Goal: Information Seeking & Learning: Learn about a topic

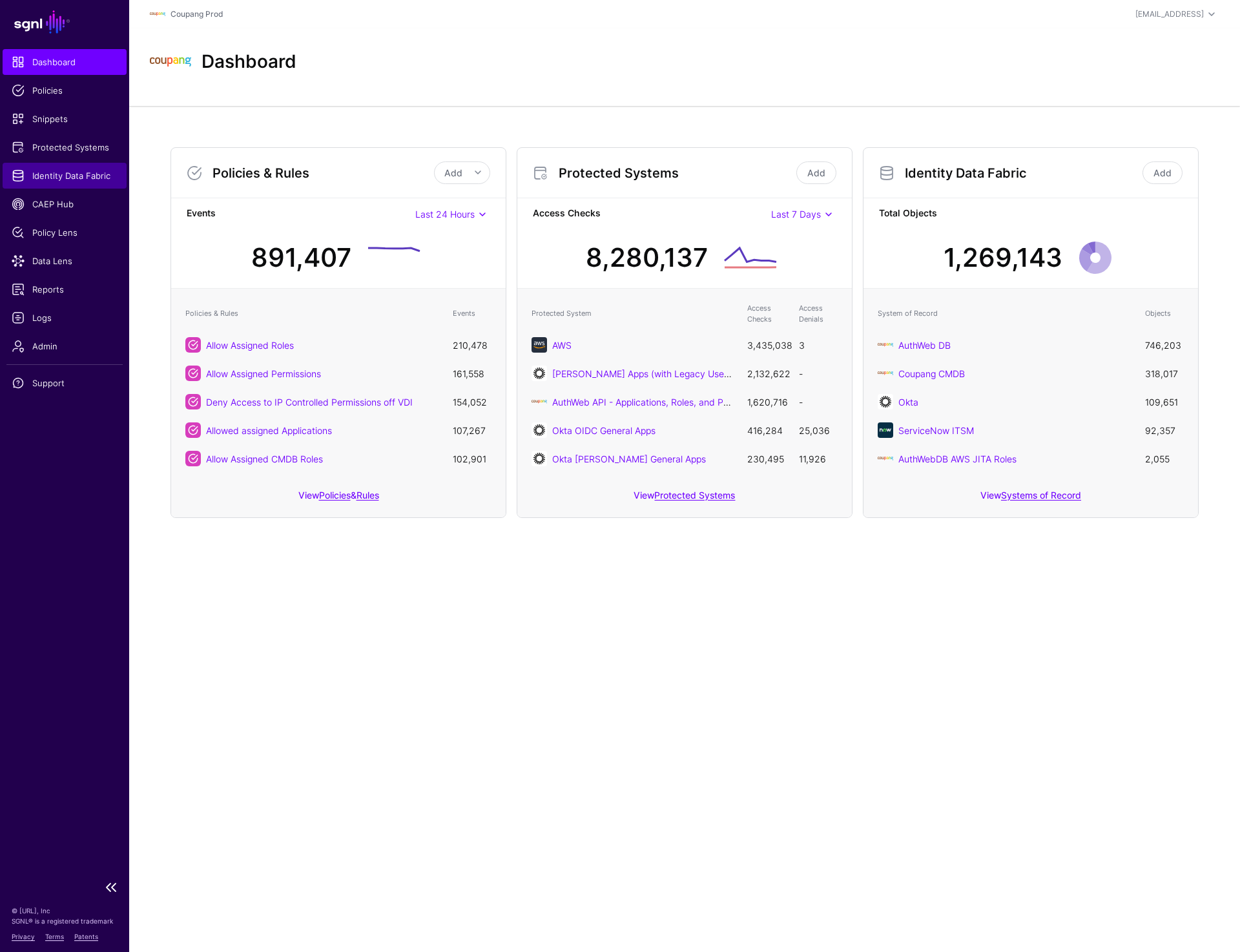
click at [81, 178] on span "Identity Data Fabric" at bounding box center [64, 175] width 106 height 13
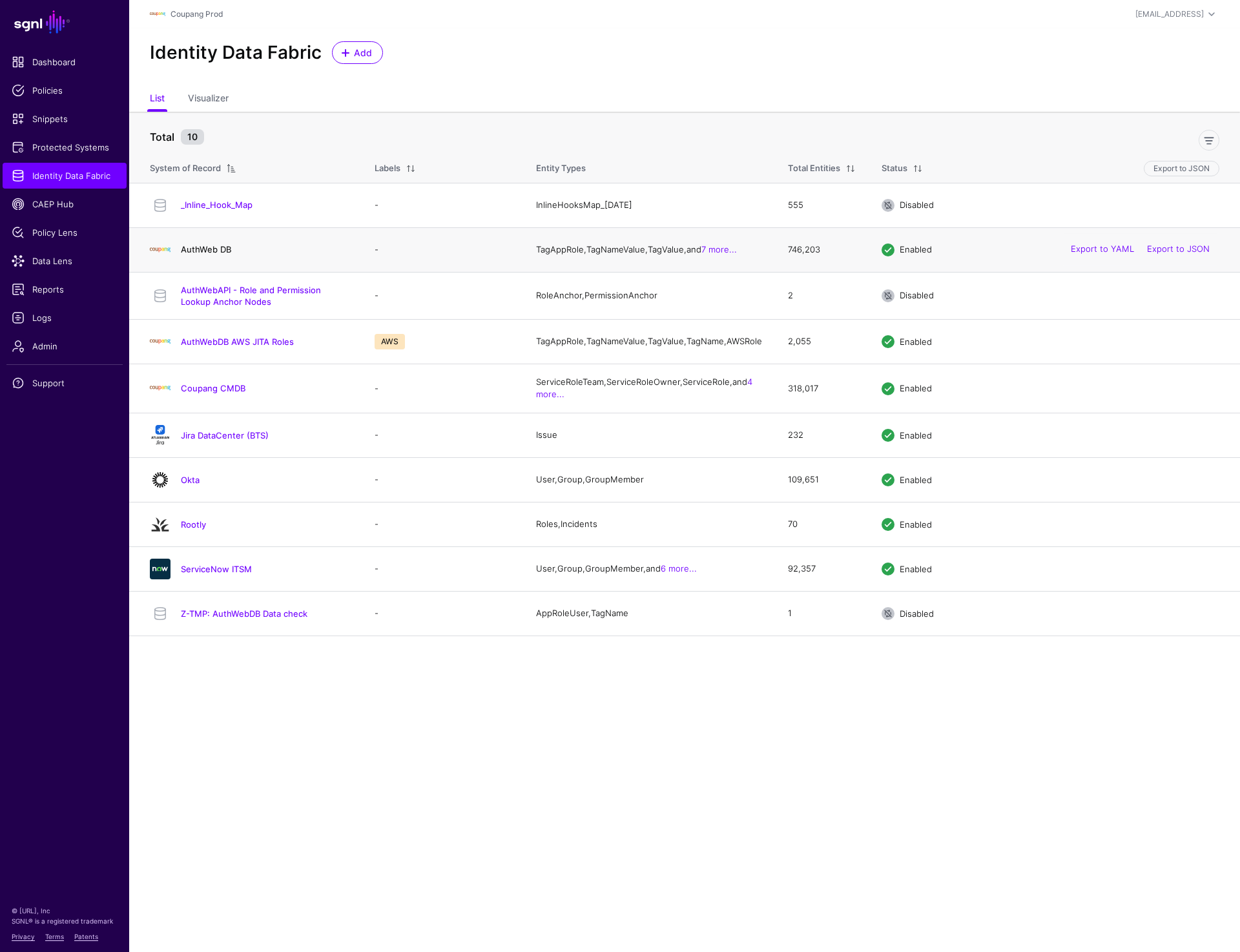
click at [216, 248] on link "AuthWeb DB" at bounding box center [206, 249] width 50 height 10
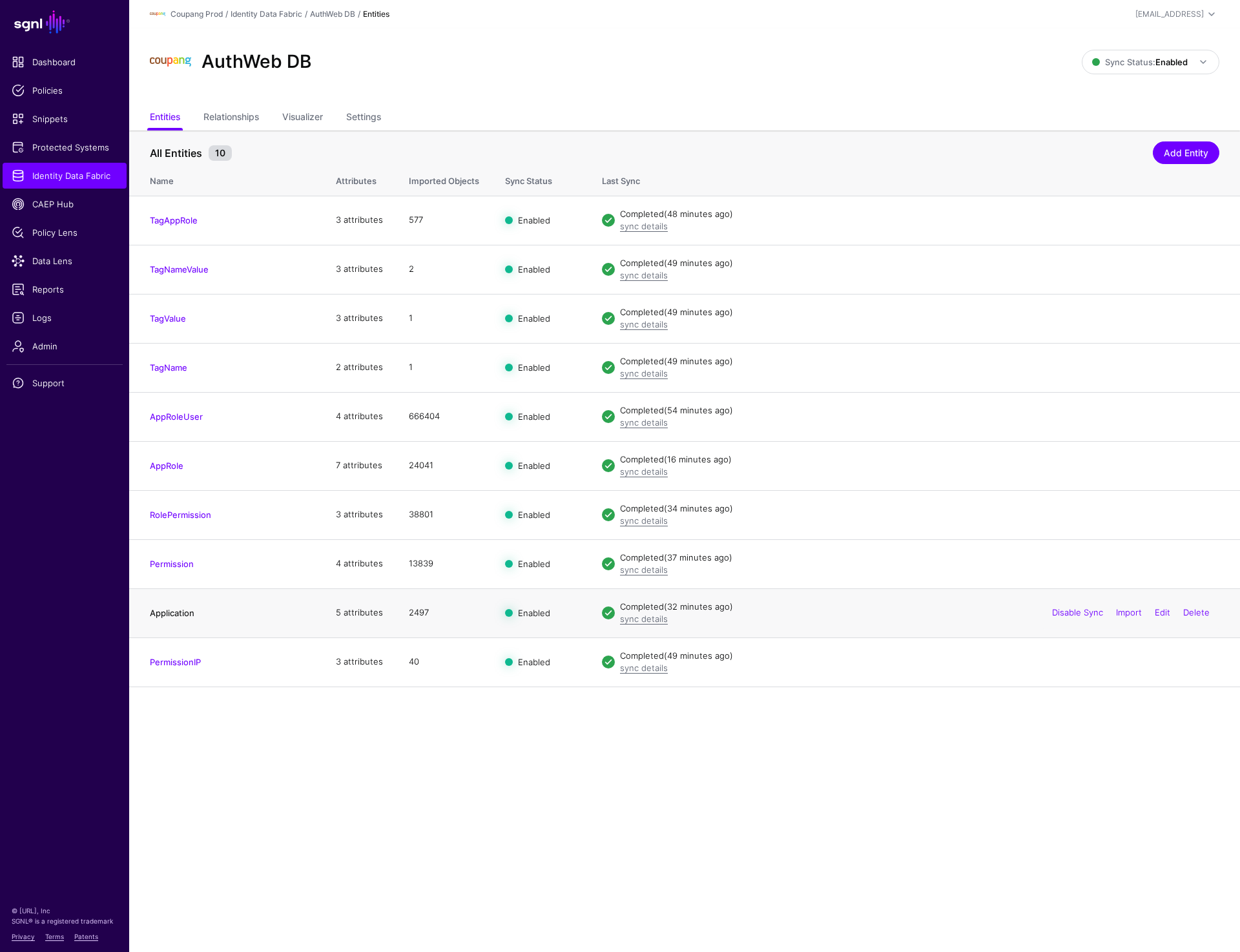
click at [178, 610] on link "Application" at bounding box center [172, 612] width 45 height 10
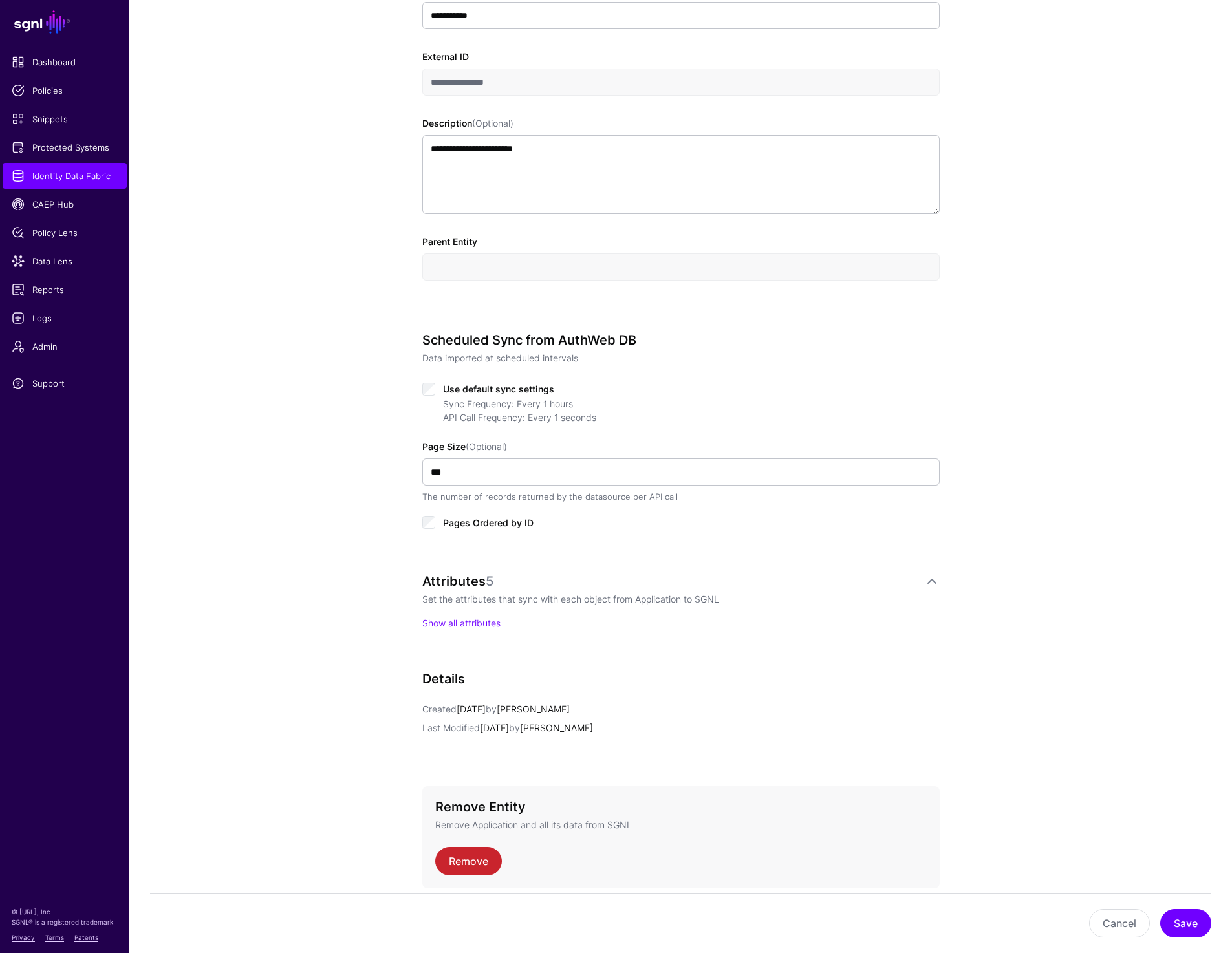
scroll to position [386, 0]
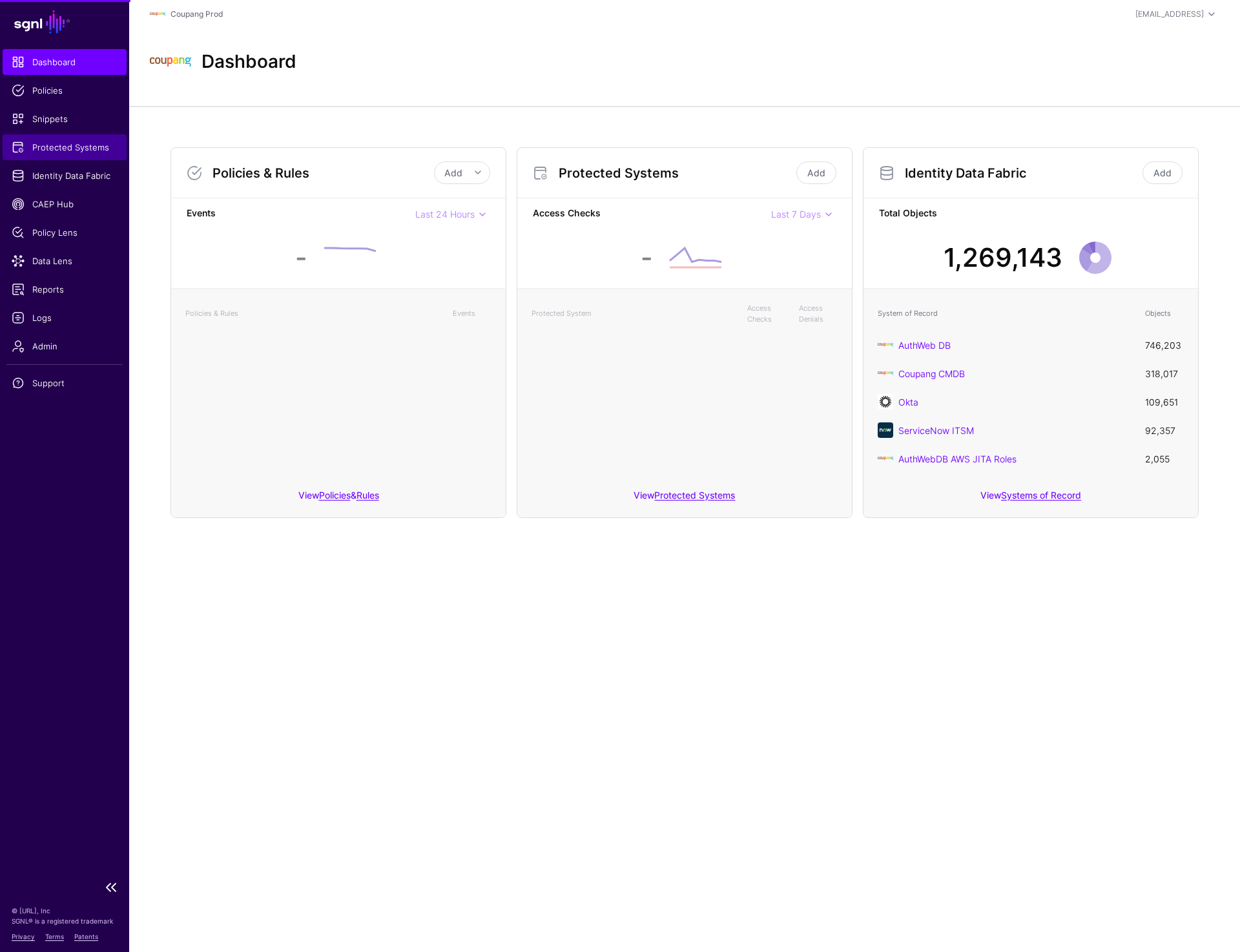
click at [88, 141] on span "Protected Systems" at bounding box center [64, 147] width 106 height 13
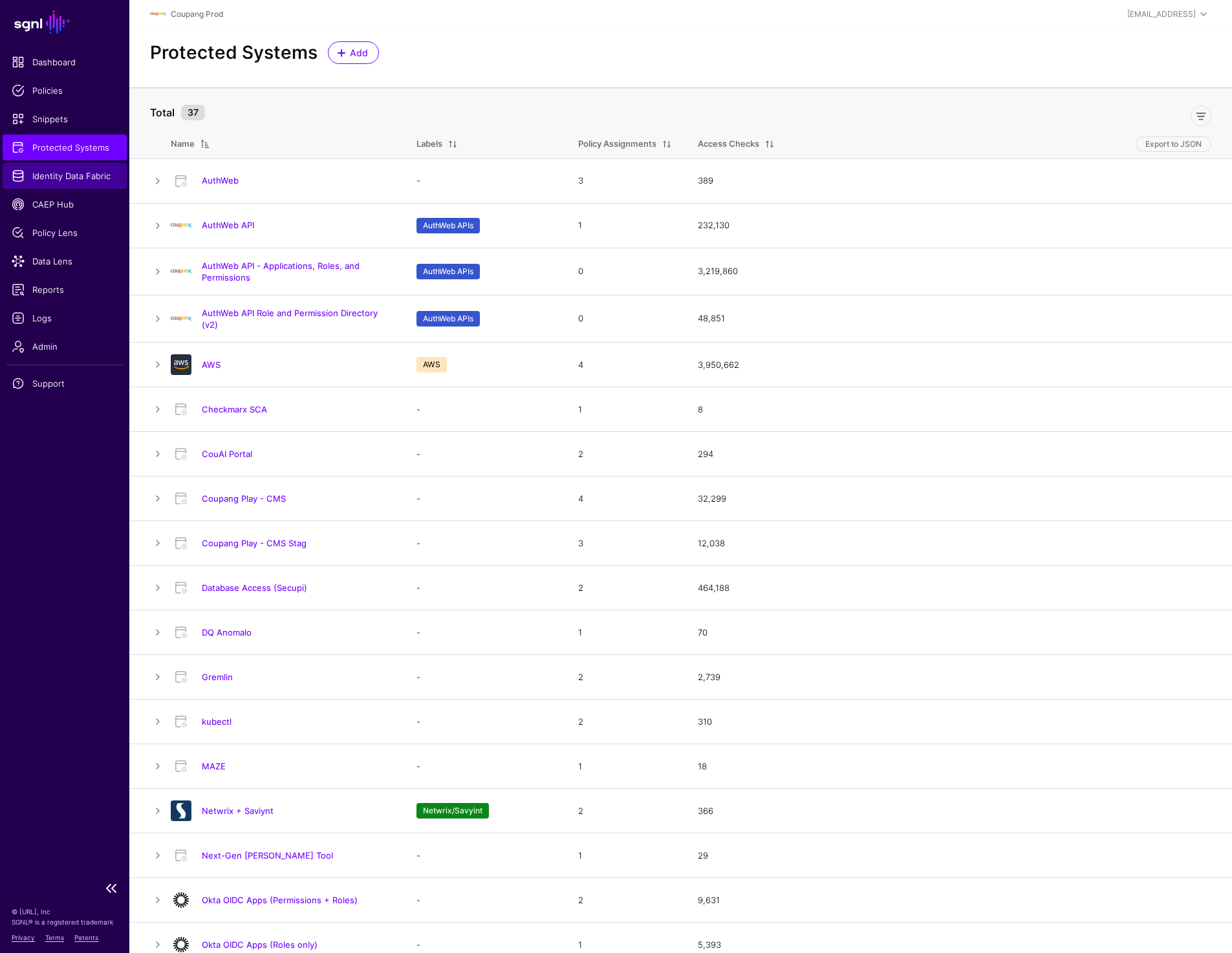
click at [61, 174] on span "Identity Data Fabric" at bounding box center [64, 175] width 106 height 13
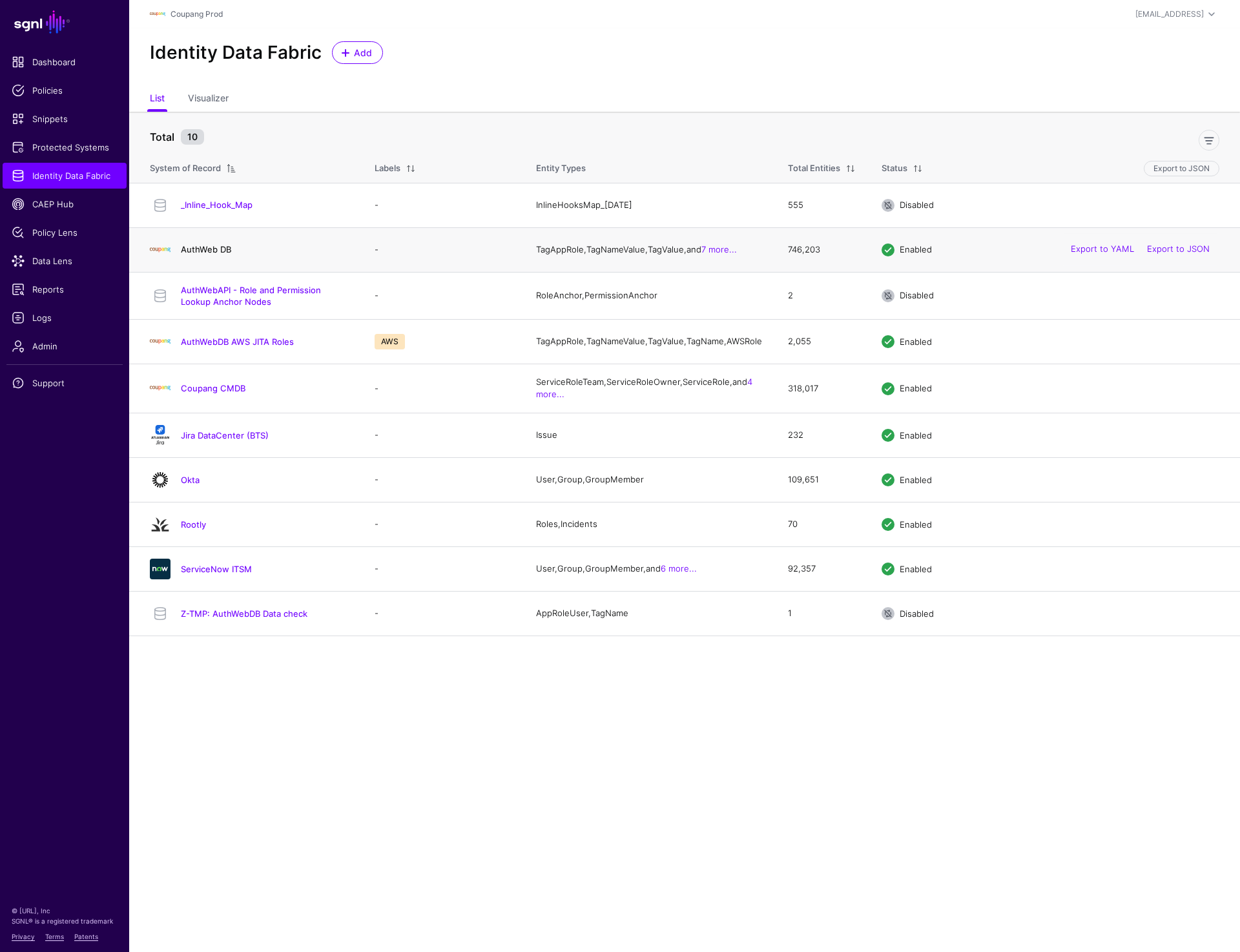
click at [216, 254] on link "AuthWeb DB" at bounding box center [206, 249] width 50 height 10
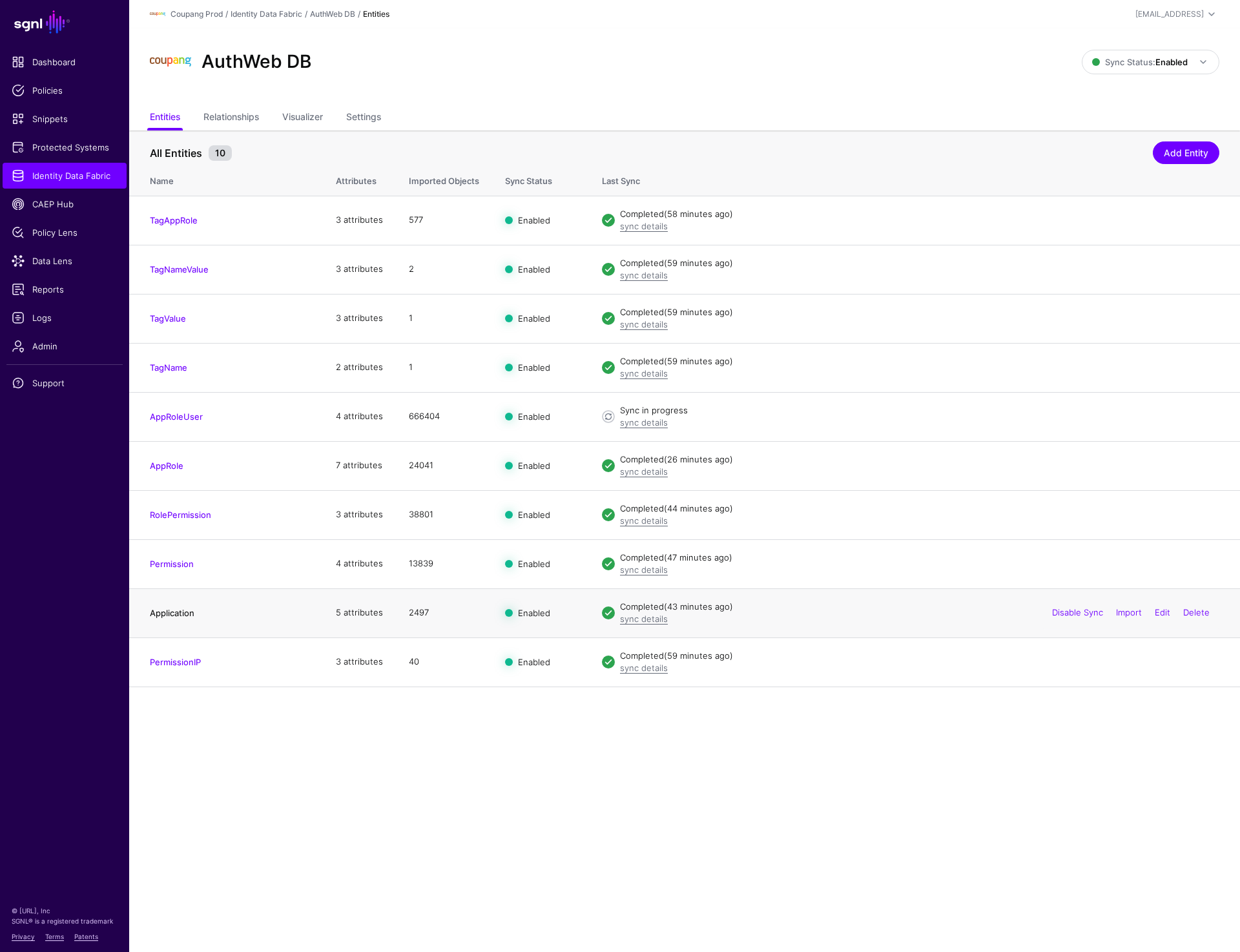
click at [182, 618] on link "Application" at bounding box center [172, 612] width 45 height 10
click at [51, 240] on link "Policy Lens" at bounding box center [65, 232] width 124 height 26
click at [1161, 614] on link "Edit" at bounding box center [1163, 612] width 15 height 10
click at [172, 614] on link "Application" at bounding box center [172, 612] width 45 height 10
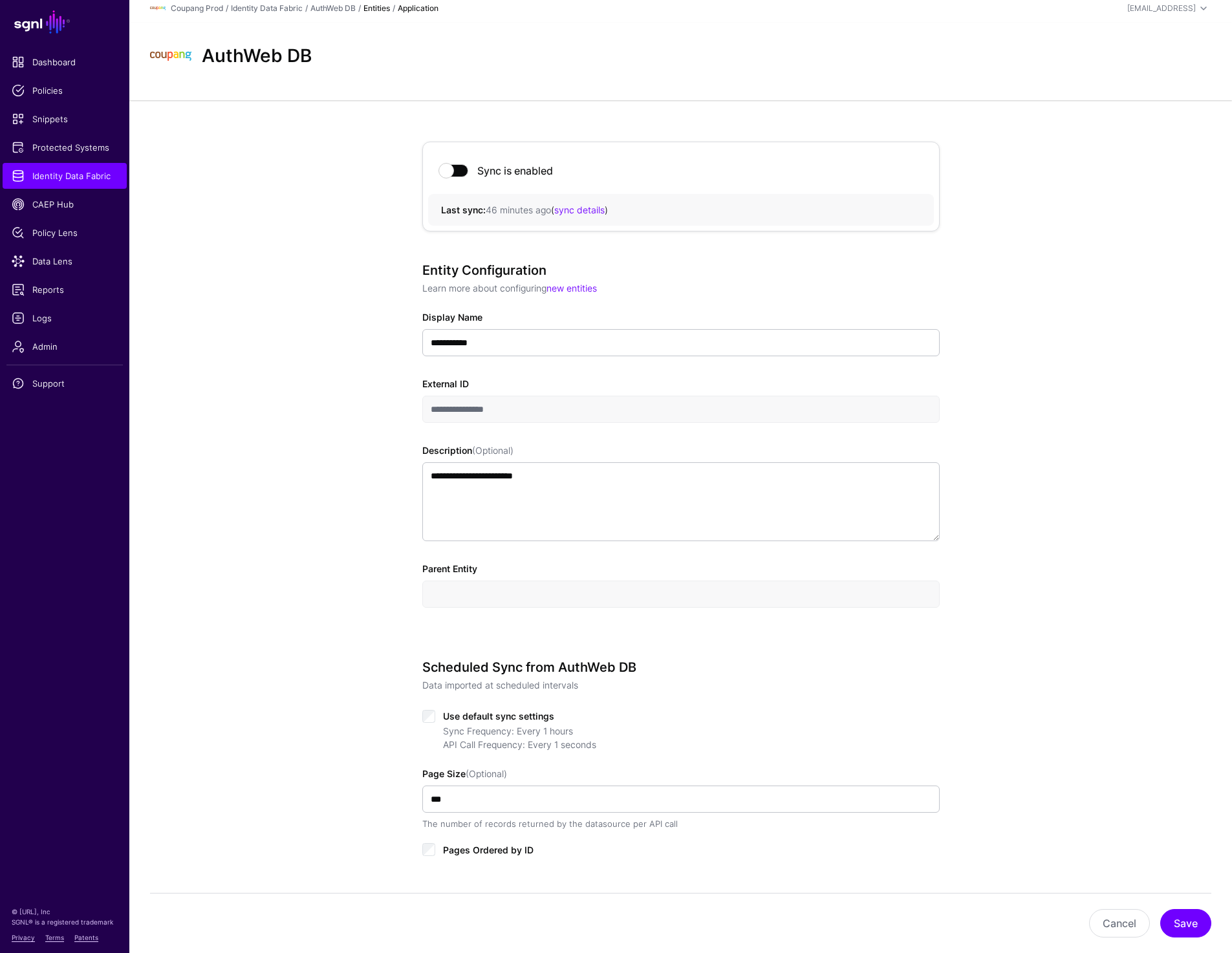
scroll to position [7, 0]
click at [76, 168] on link "Identity Data Fabric" at bounding box center [65, 176] width 124 height 26
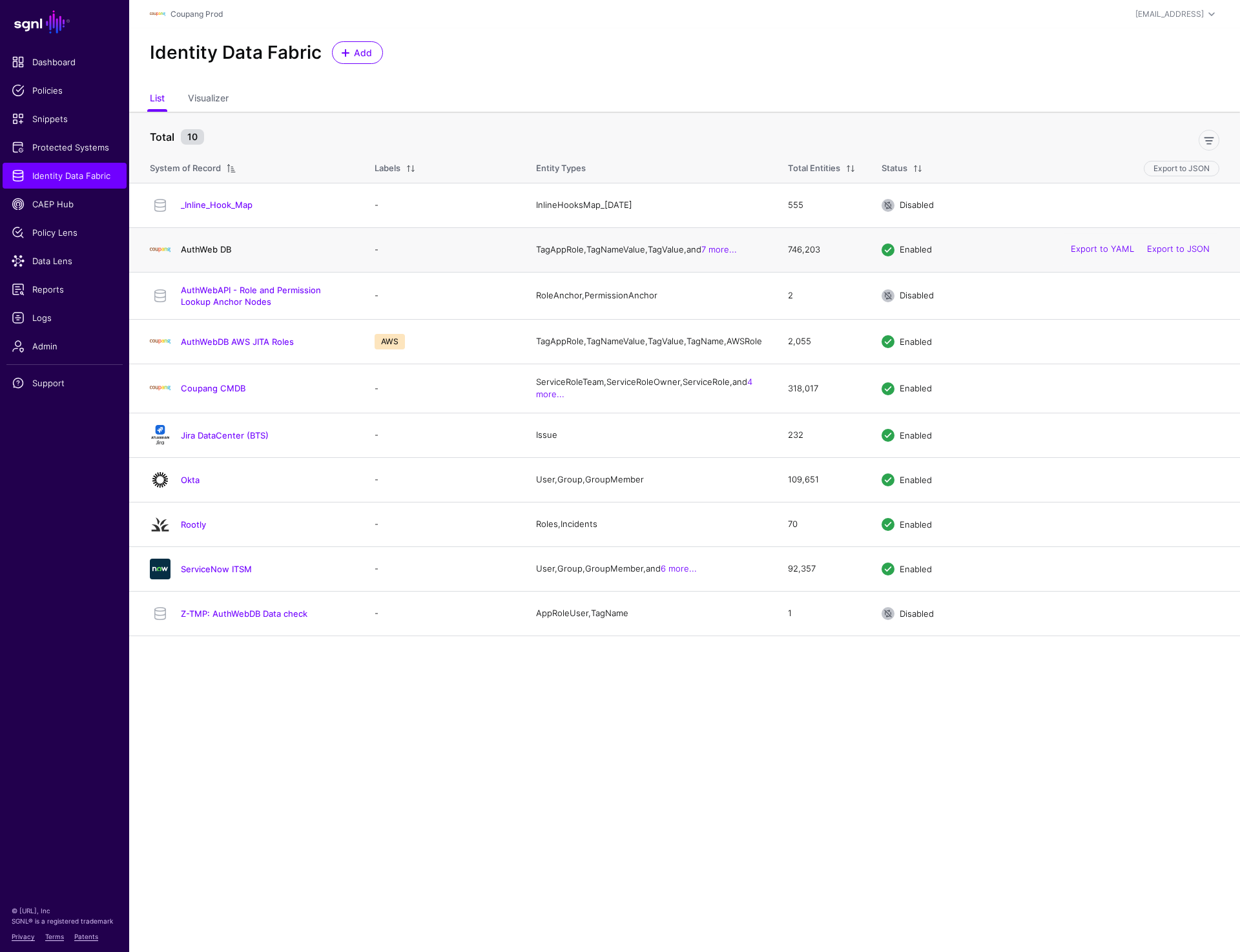
click at [222, 250] on link "AuthWeb DB" at bounding box center [206, 249] width 50 height 10
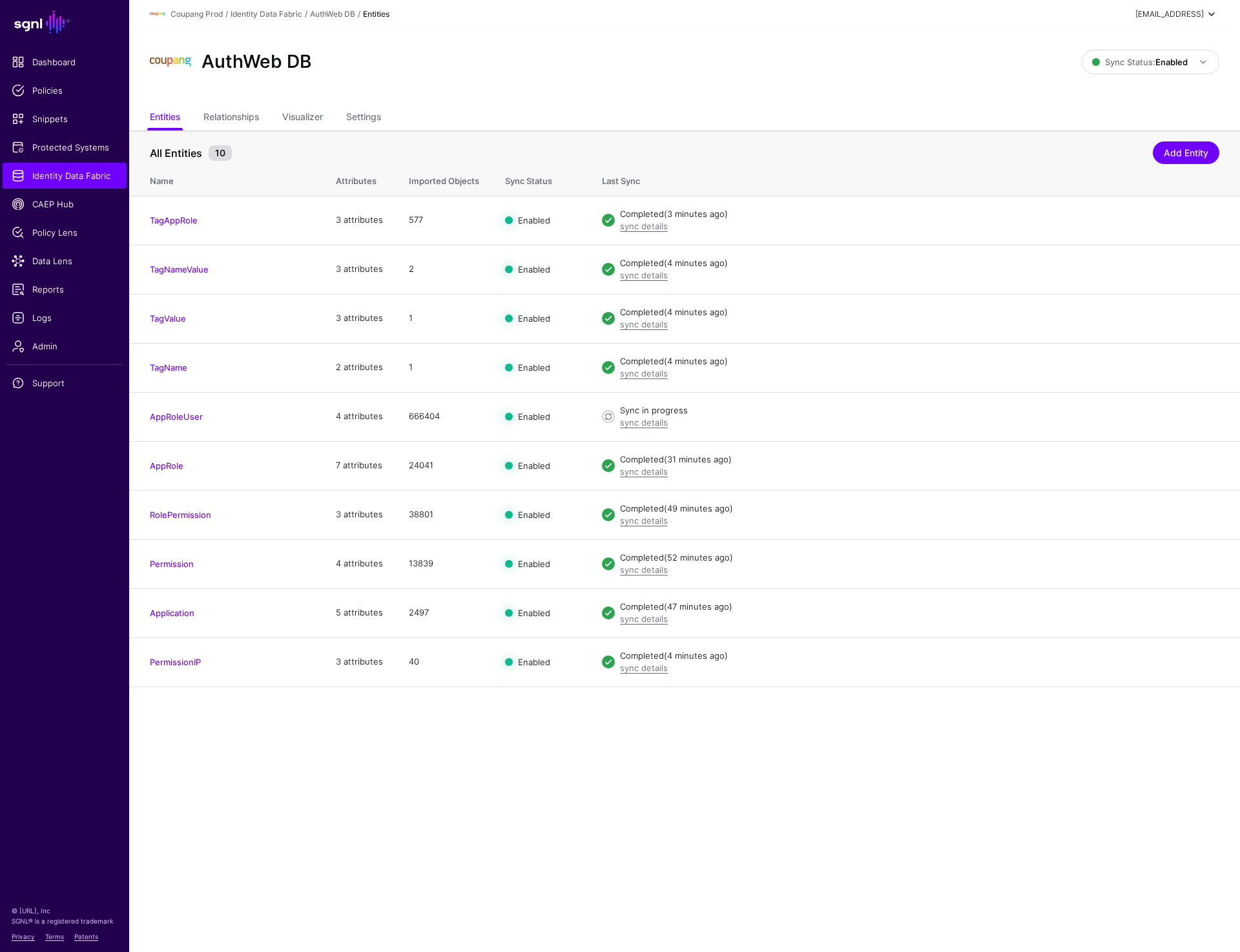
click at [1181, 16] on div "prashant+readonly@sgnl.ai" at bounding box center [1170, 14] width 69 height 11
click at [1104, 111] on div "Log out" at bounding box center [1116, 112] width 32 height 11
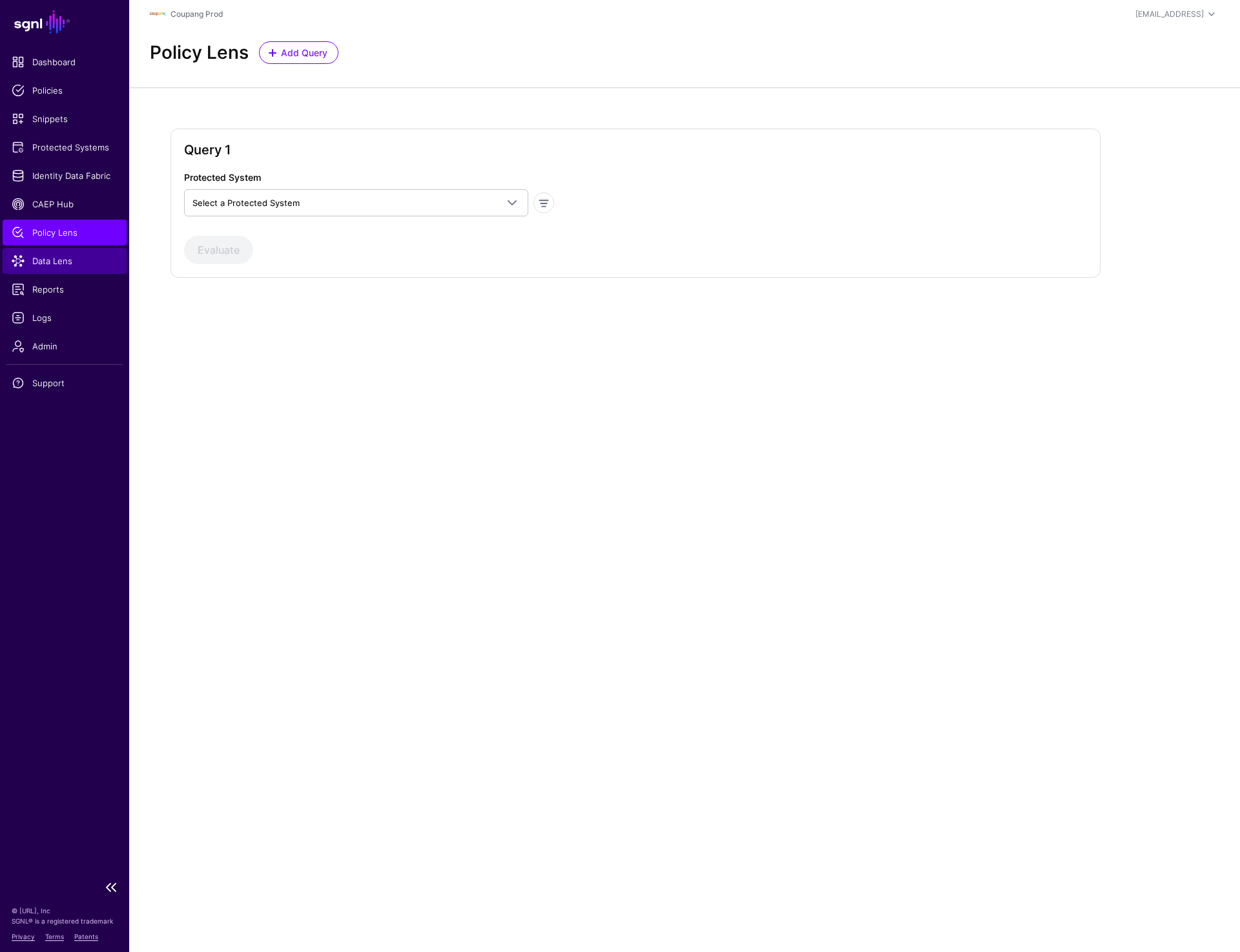
click at [41, 266] on span "Data Lens" at bounding box center [64, 260] width 106 height 13
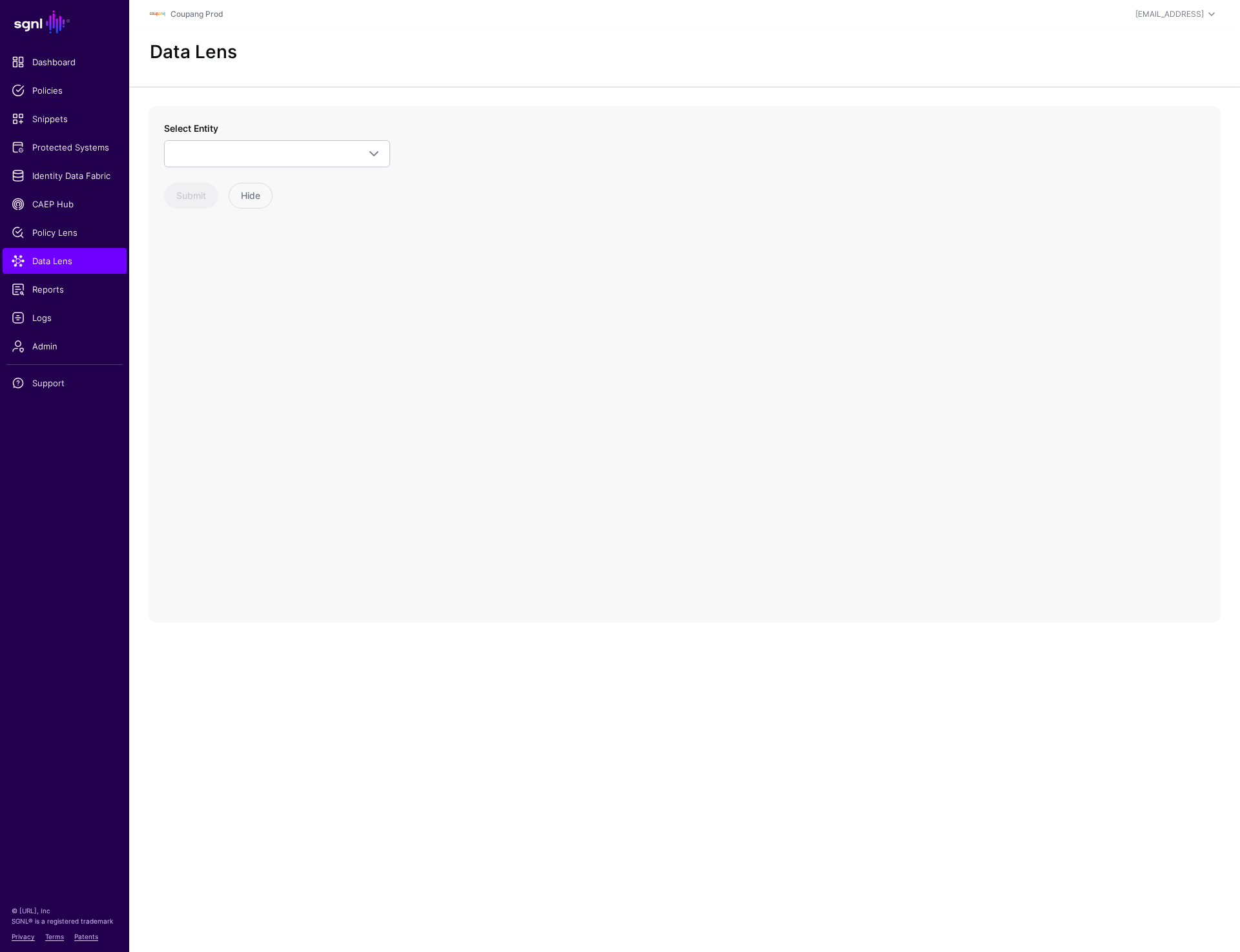
click at [323, 170] on div "Select Entity _Inline_Hook_Map InlineHooksMap_[DATE] Z-TMP: AuthWebDB Data chec…" at bounding box center [277, 165] width 226 height 87
click at [323, 154] on span at bounding box center [276, 154] width 209 height 15
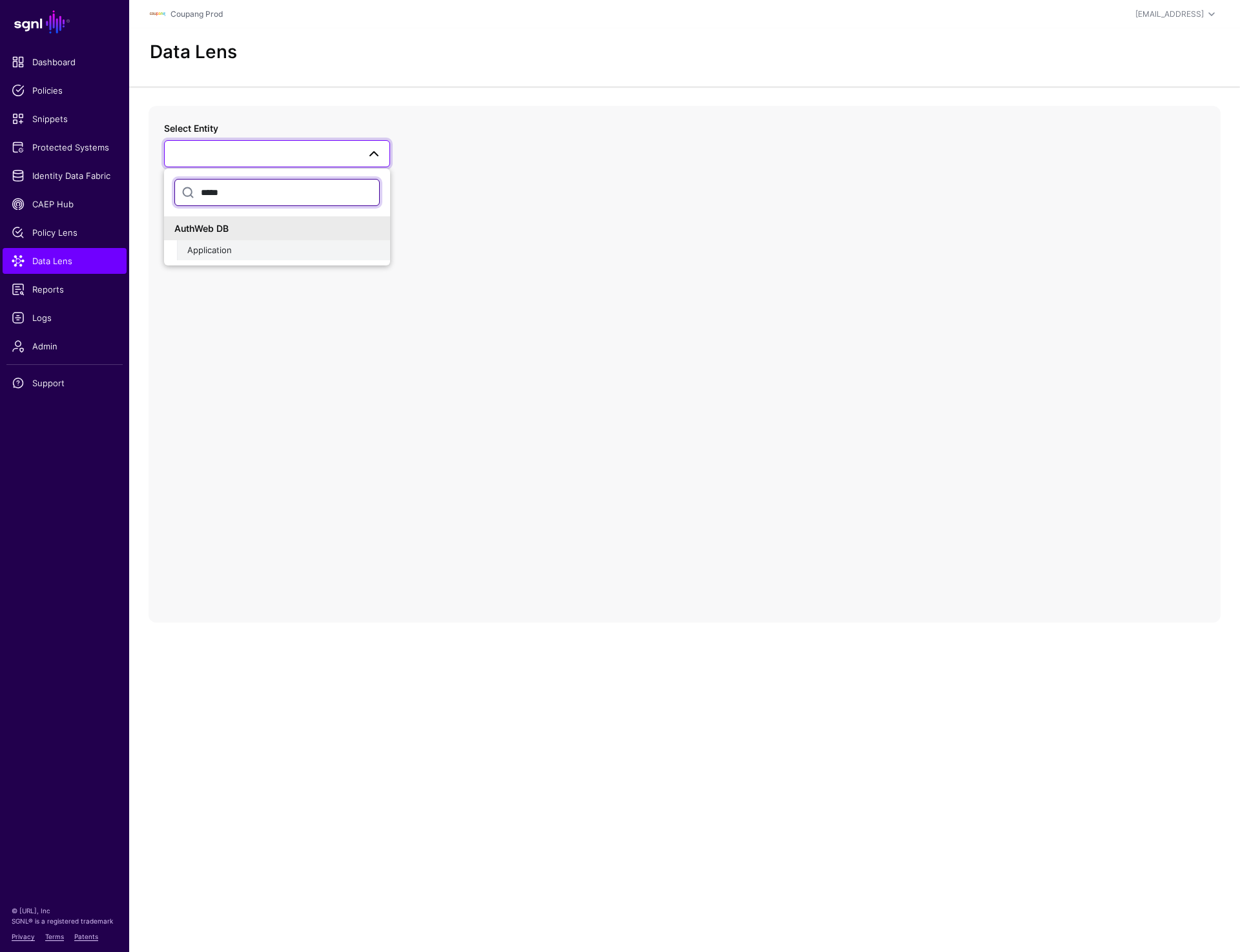
type input "*****"
click at [259, 258] on button "Application" at bounding box center [283, 250] width 213 height 21
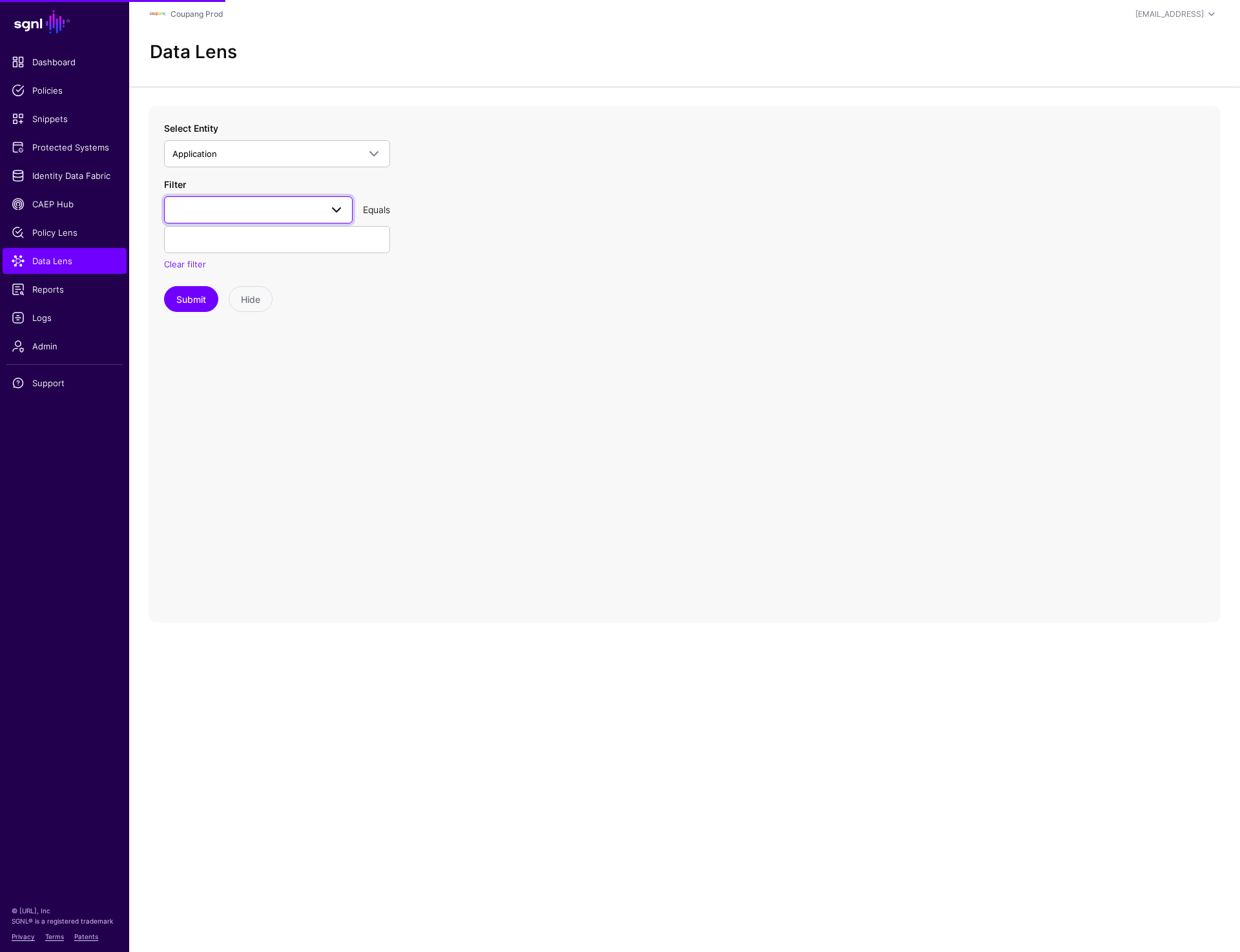
click at [258, 218] on link at bounding box center [258, 210] width 188 height 27
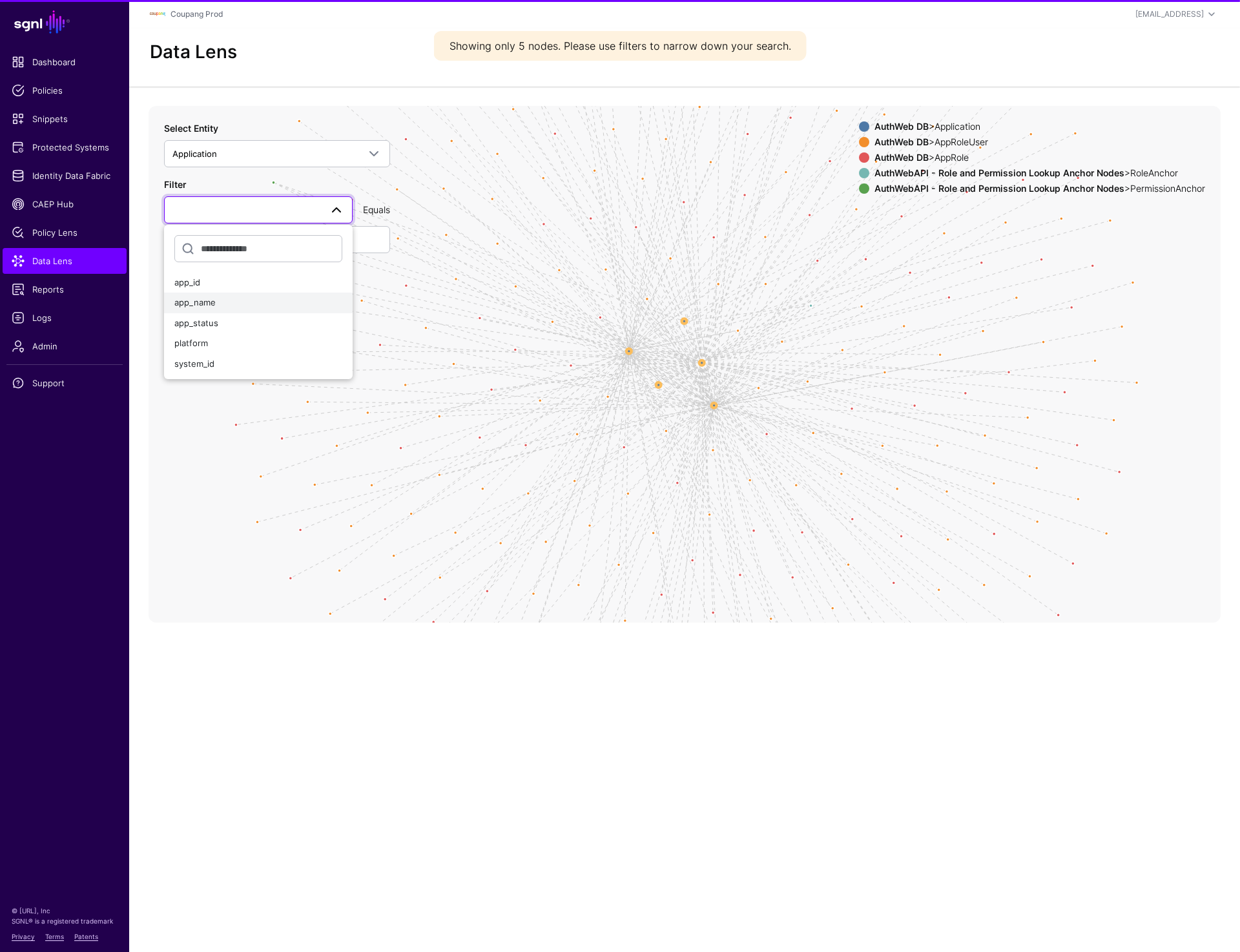
click at [226, 299] on div "app_name" at bounding box center [258, 302] width 168 height 13
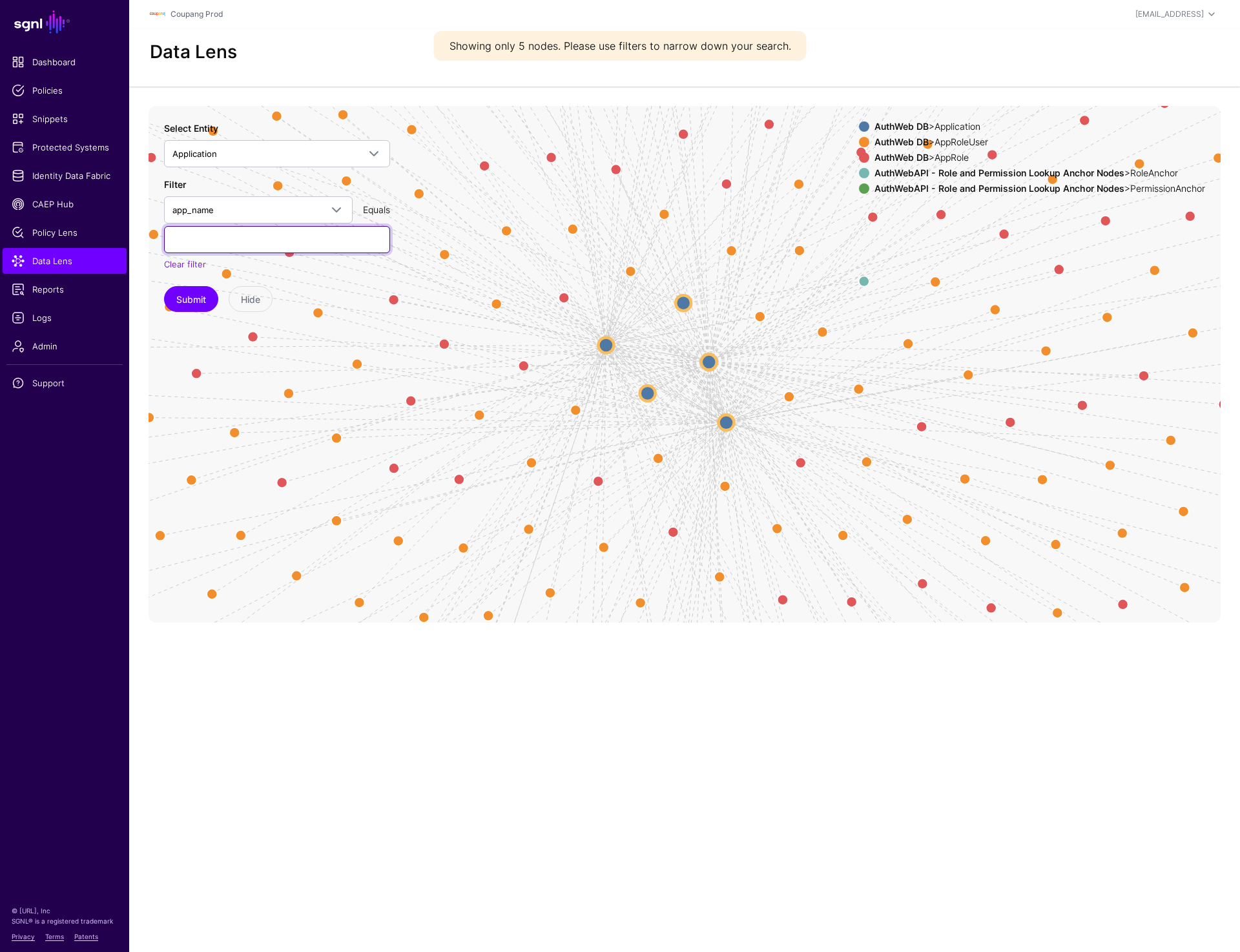
click at [246, 247] on input "text" at bounding box center [277, 240] width 226 height 27
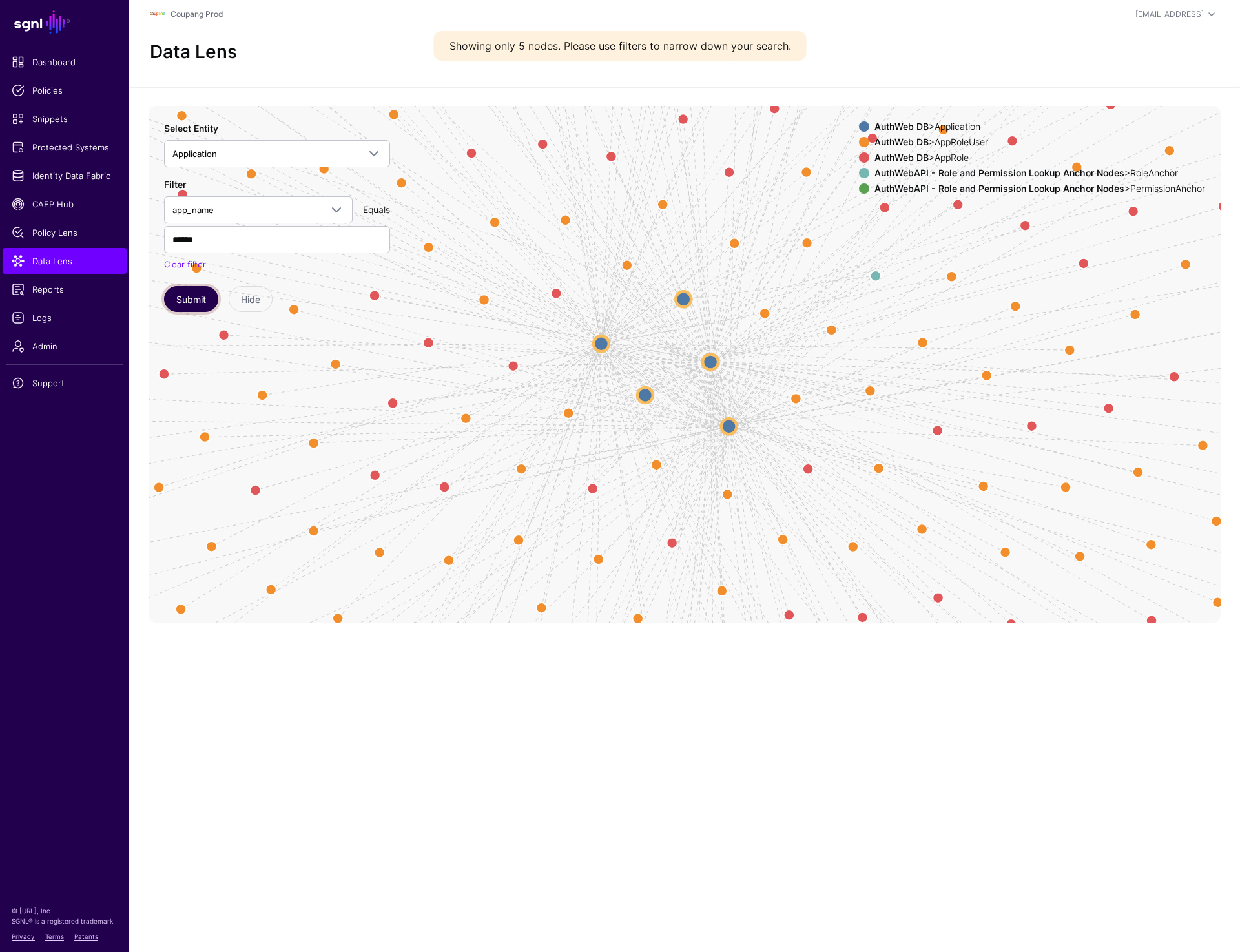
click at [192, 296] on button "Submit" at bounding box center [191, 299] width 54 height 26
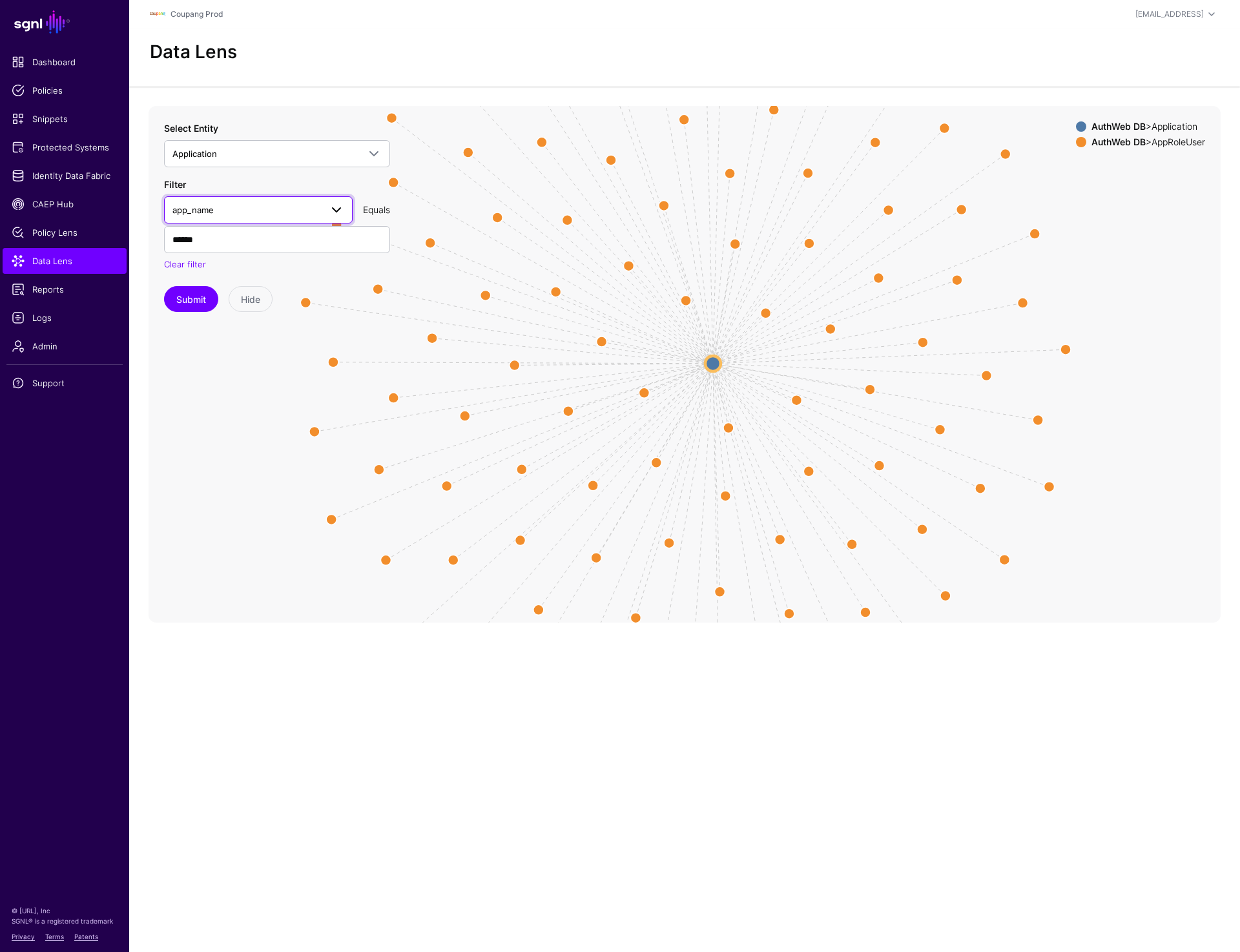
click at [212, 204] on span "app_name" at bounding box center [246, 210] width 148 height 14
click at [208, 285] on div "app_id" at bounding box center [258, 282] width 168 height 13
drag, startPoint x: 219, startPoint y: 245, endPoint x: 113, endPoint y: 245, distance: 106.0
click at [113, 245] on main "SGNL Dashboard Policies Snippets Protected Systems Identity Data Fabric CAEP Hu…" at bounding box center [620, 476] width 1240 height 952
type input "***"
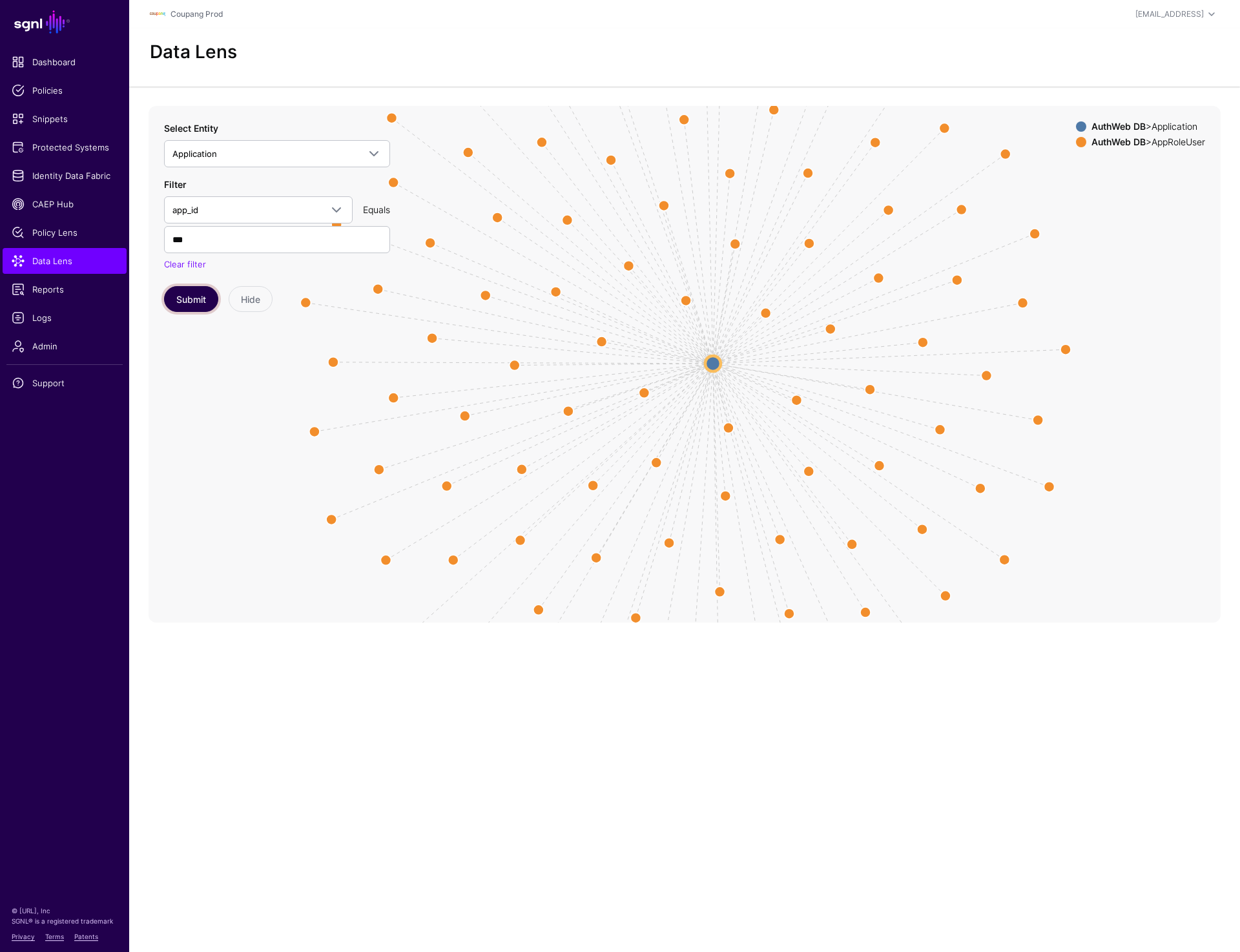
click at [186, 301] on button "Submit" at bounding box center [191, 299] width 54 height 26
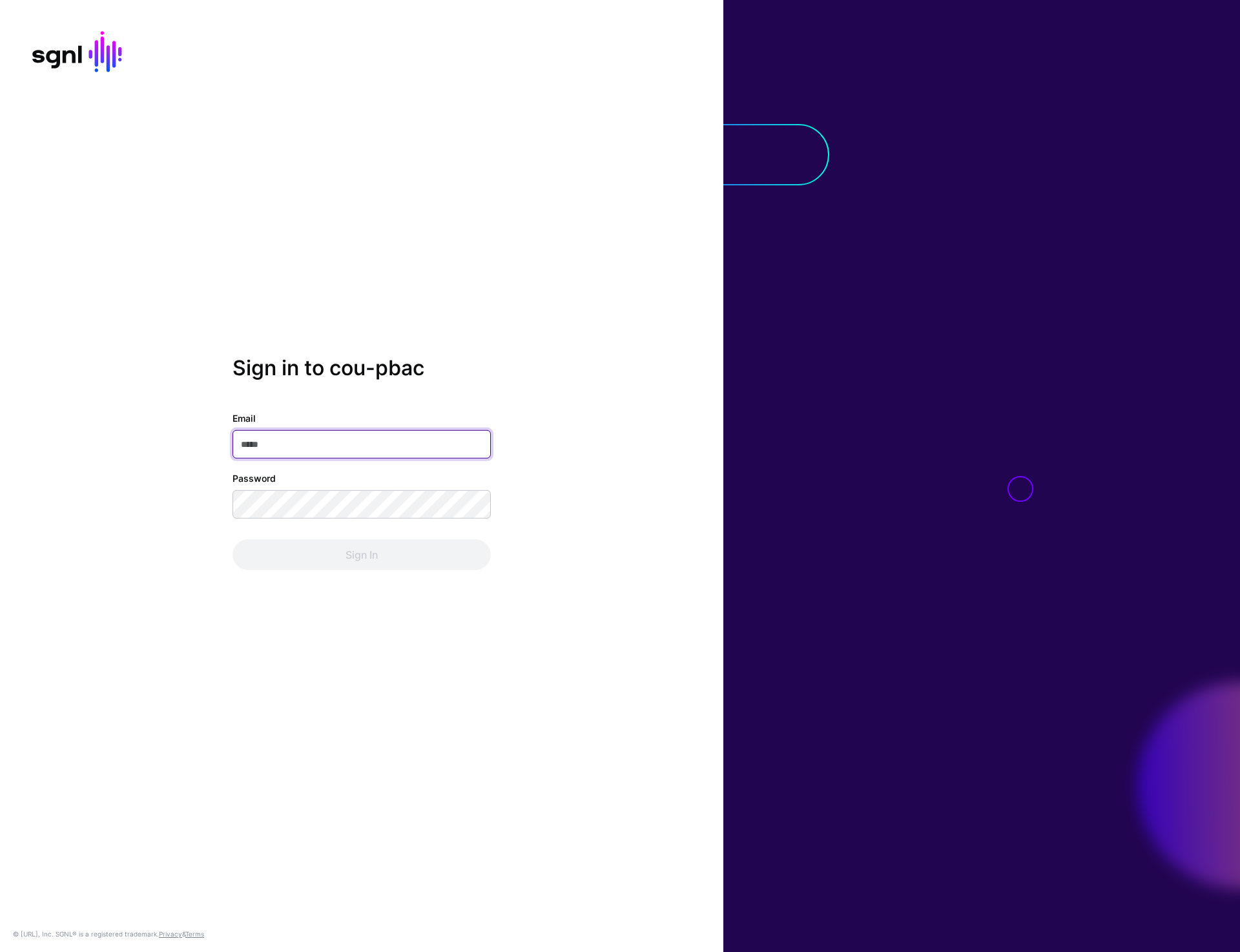
type input "**********"
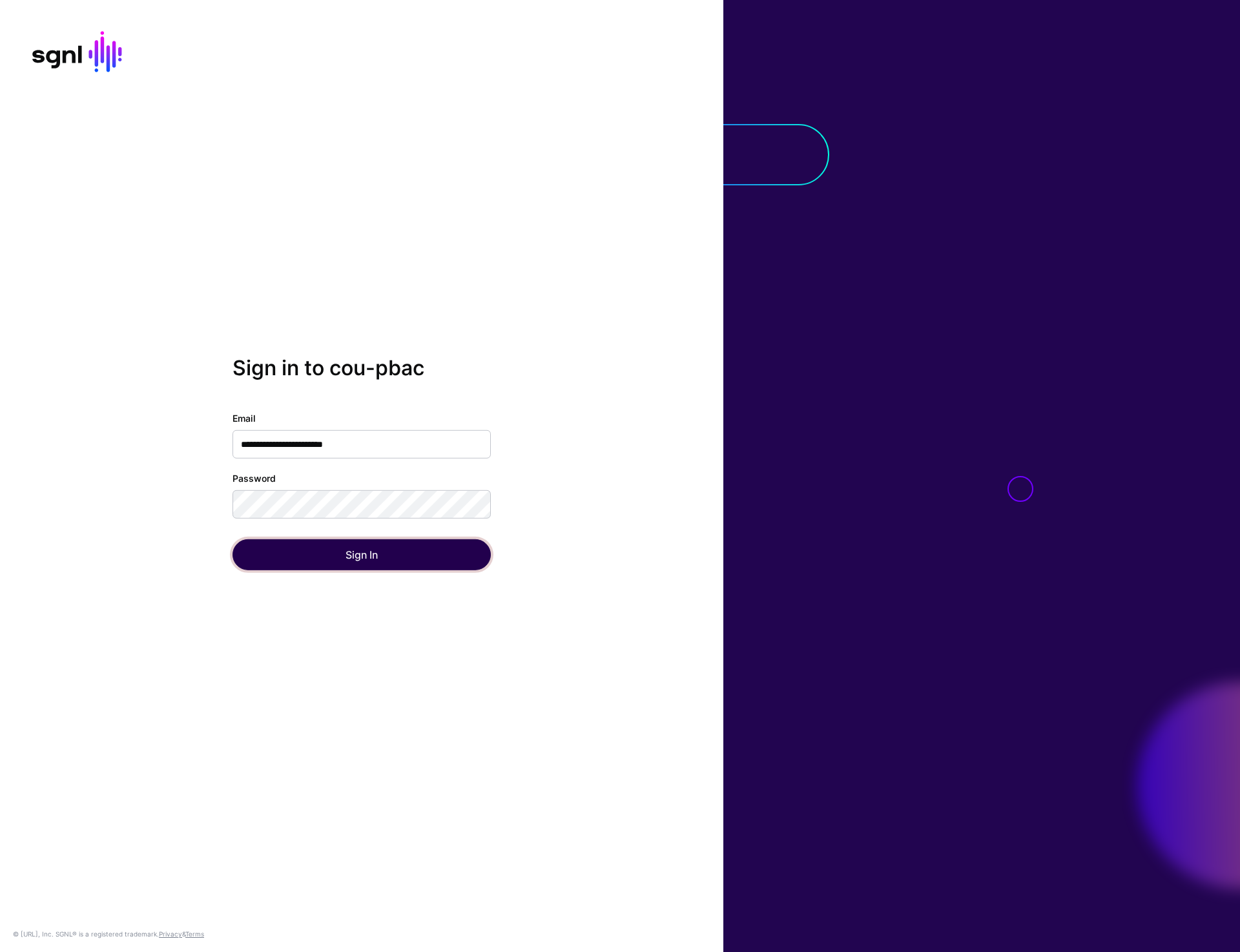
click at [346, 556] on button "Sign In" at bounding box center [361, 555] width 258 height 31
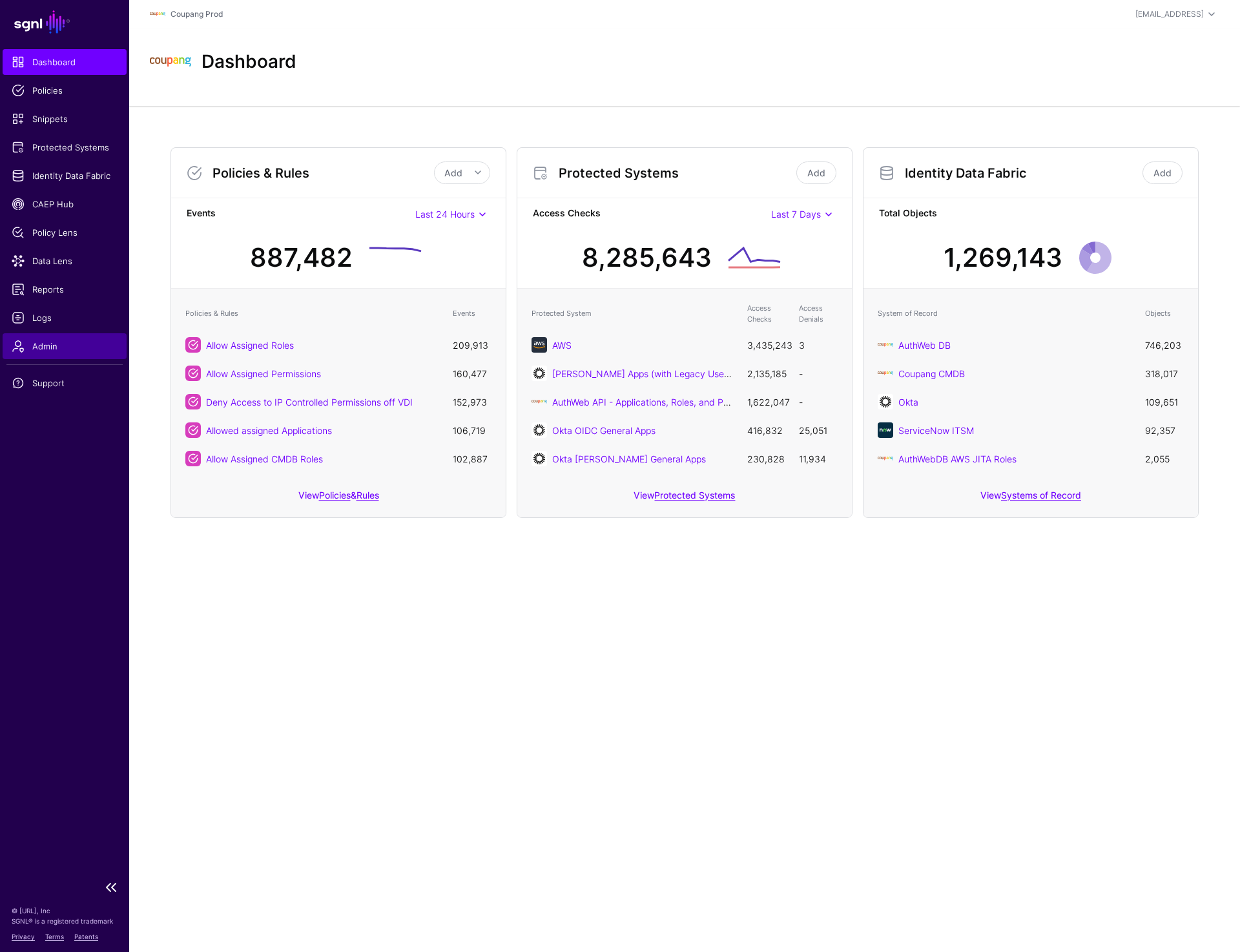
click at [33, 340] on span "Admin" at bounding box center [64, 346] width 106 height 13
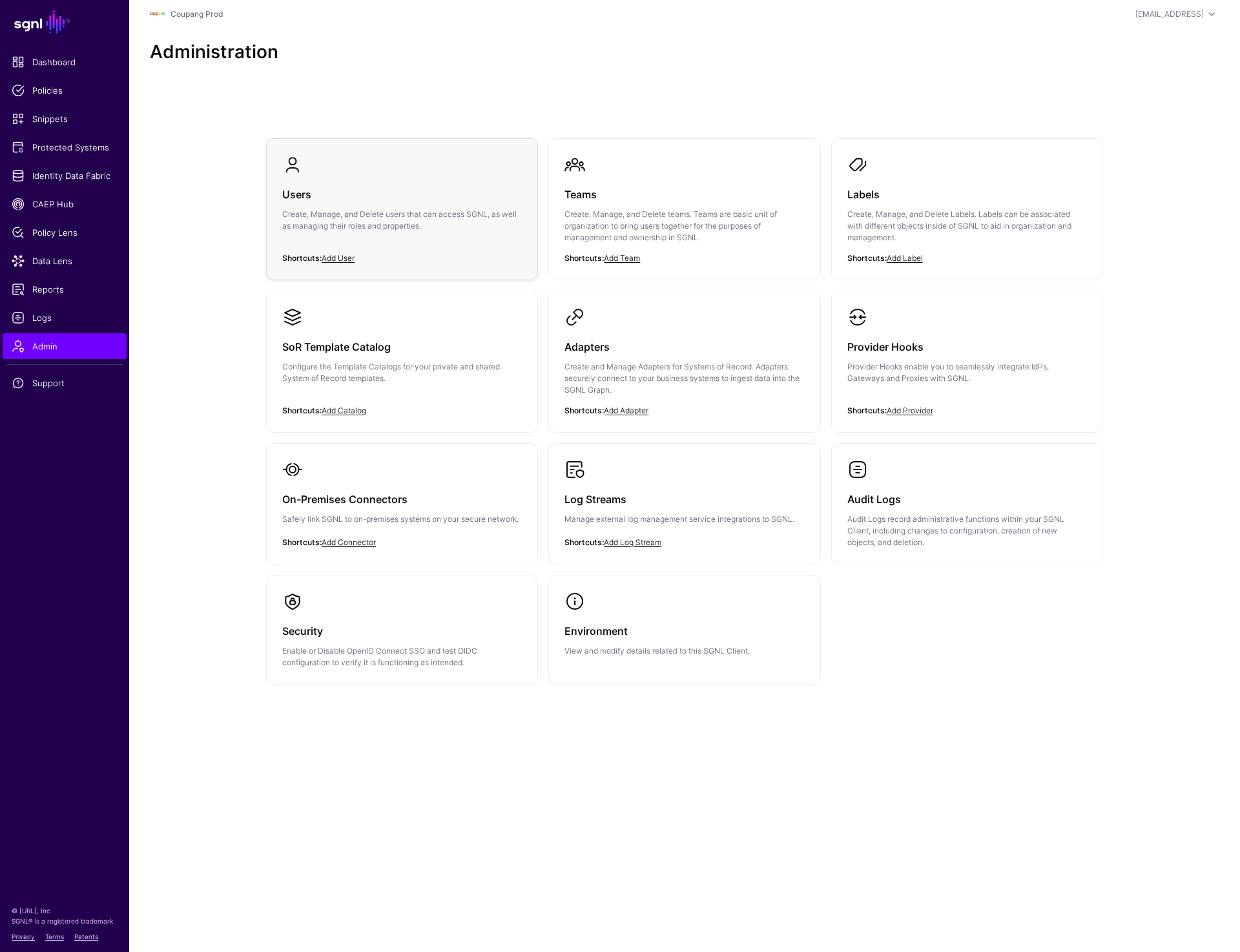
click at [339, 177] on div "Users Create, Manage, and Delete users that can access SGNL, as well as managin…" at bounding box center [402, 214] width 240 height 77
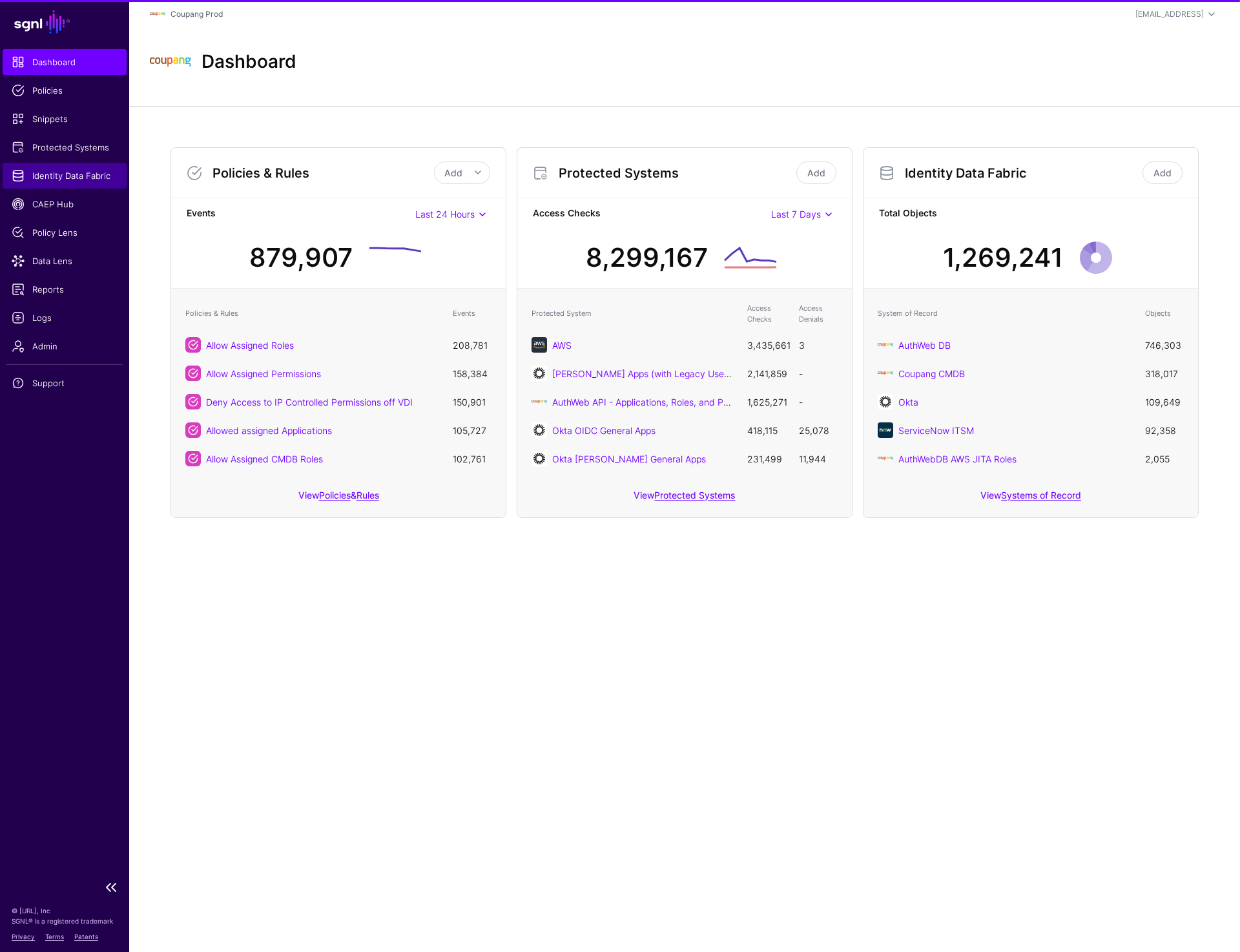
click at [69, 174] on span "Identity Data Fabric" at bounding box center [64, 175] width 106 height 13
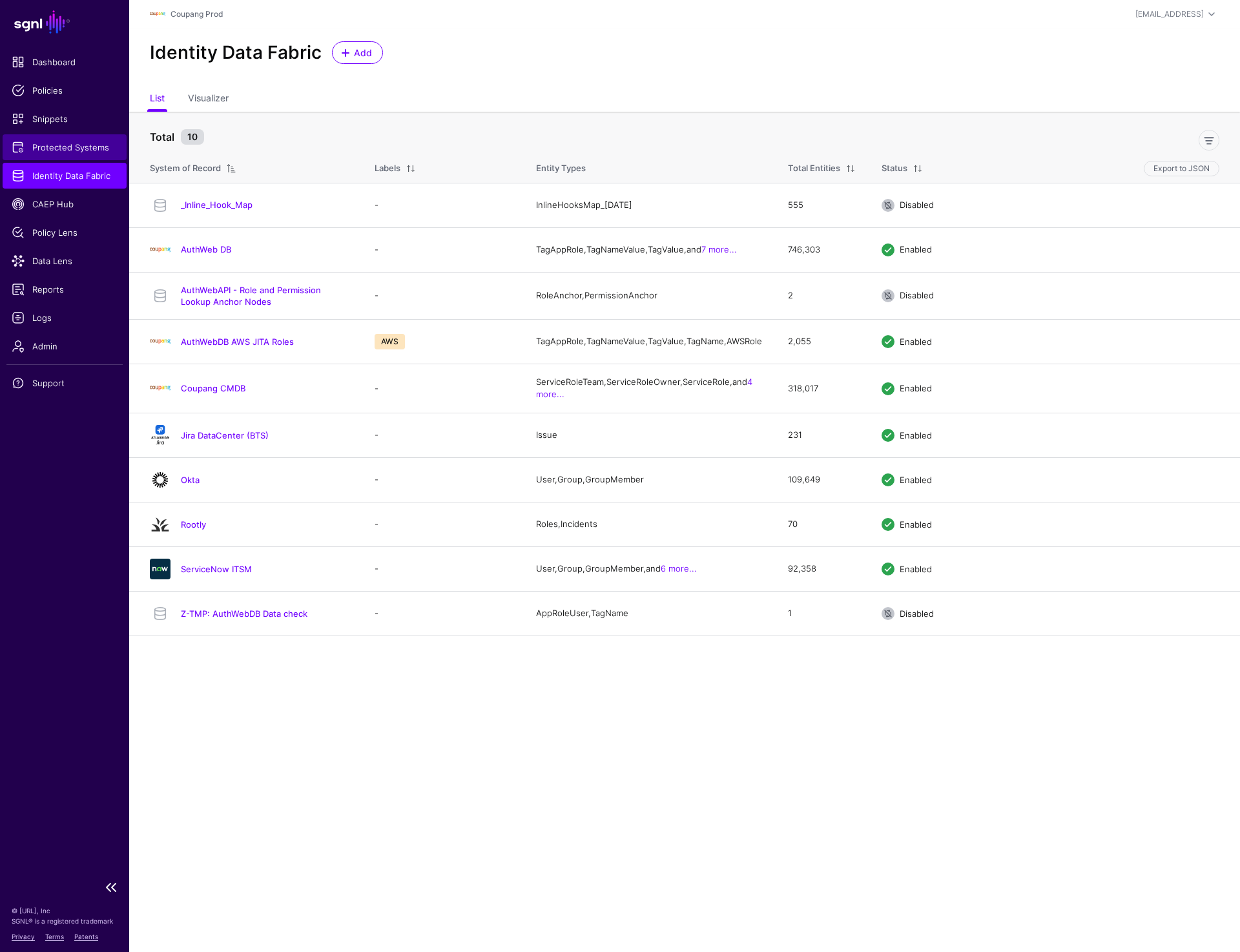
click at [69, 144] on span "Protected Systems" at bounding box center [64, 147] width 106 height 13
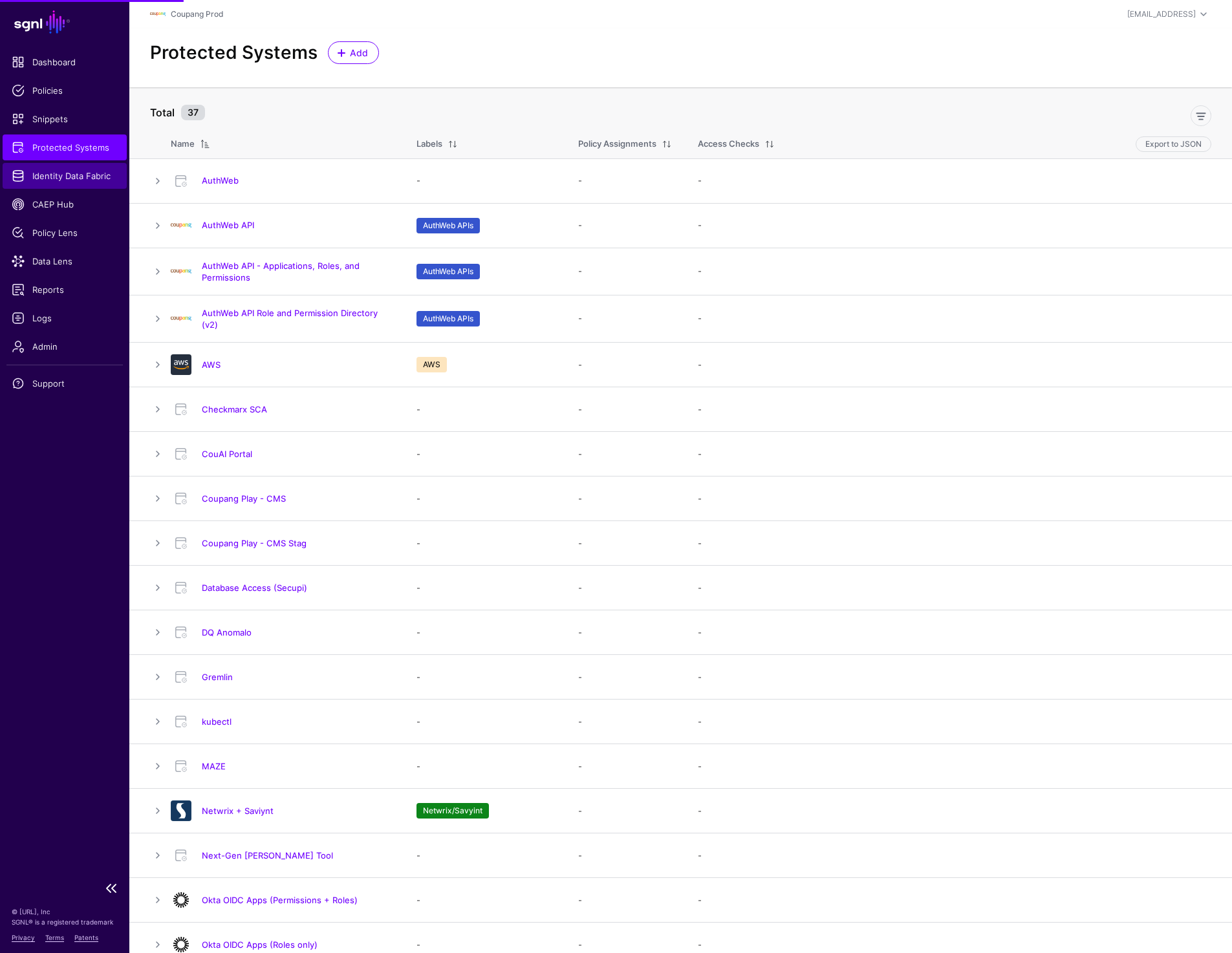
click at [94, 176] on span "Identity Data Fabric" at bounding box center [64, 175] width 106 height 13
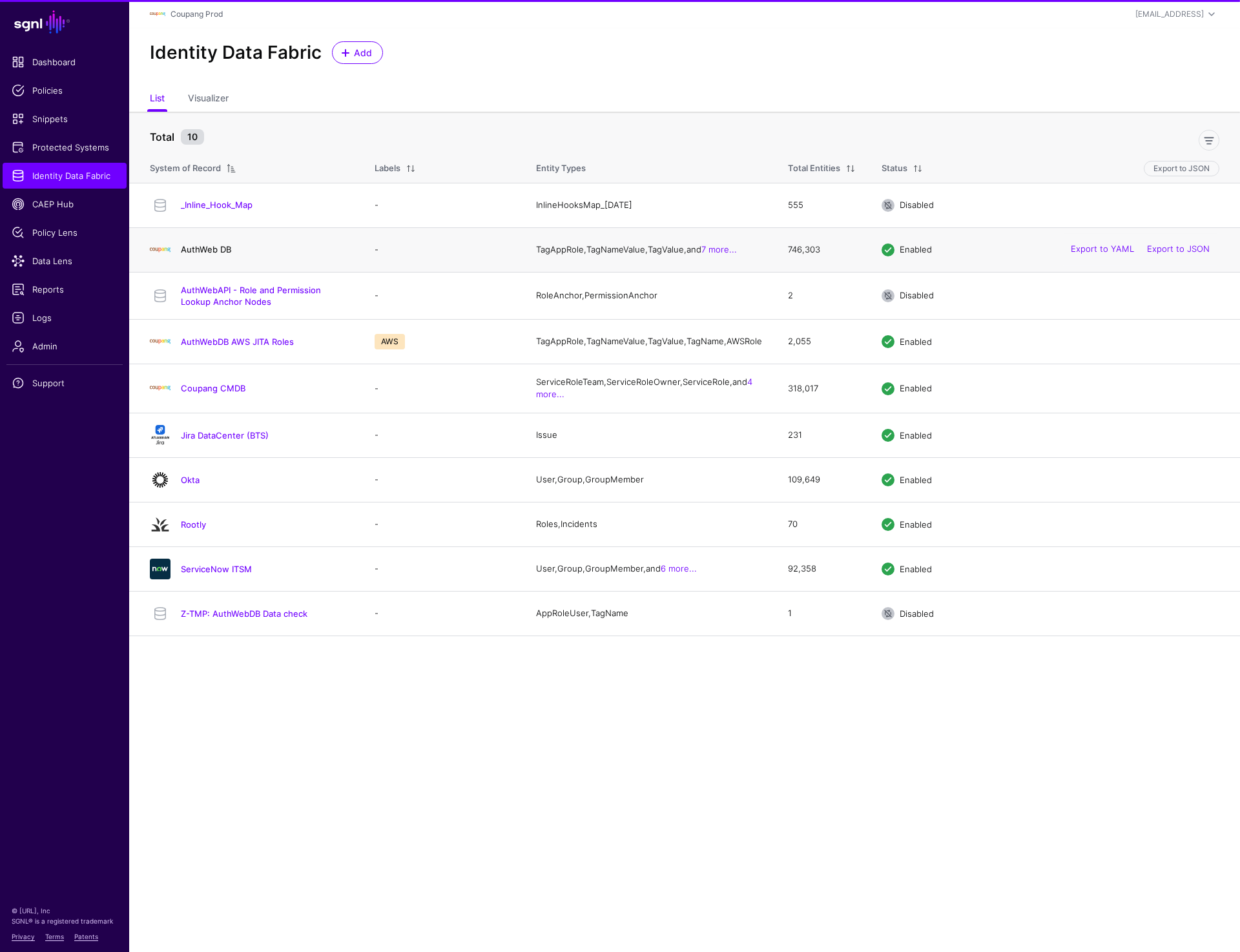
click at [212, 252] on link "AuthWeb DB" at bounding box center [206, 249] width 50 height 10
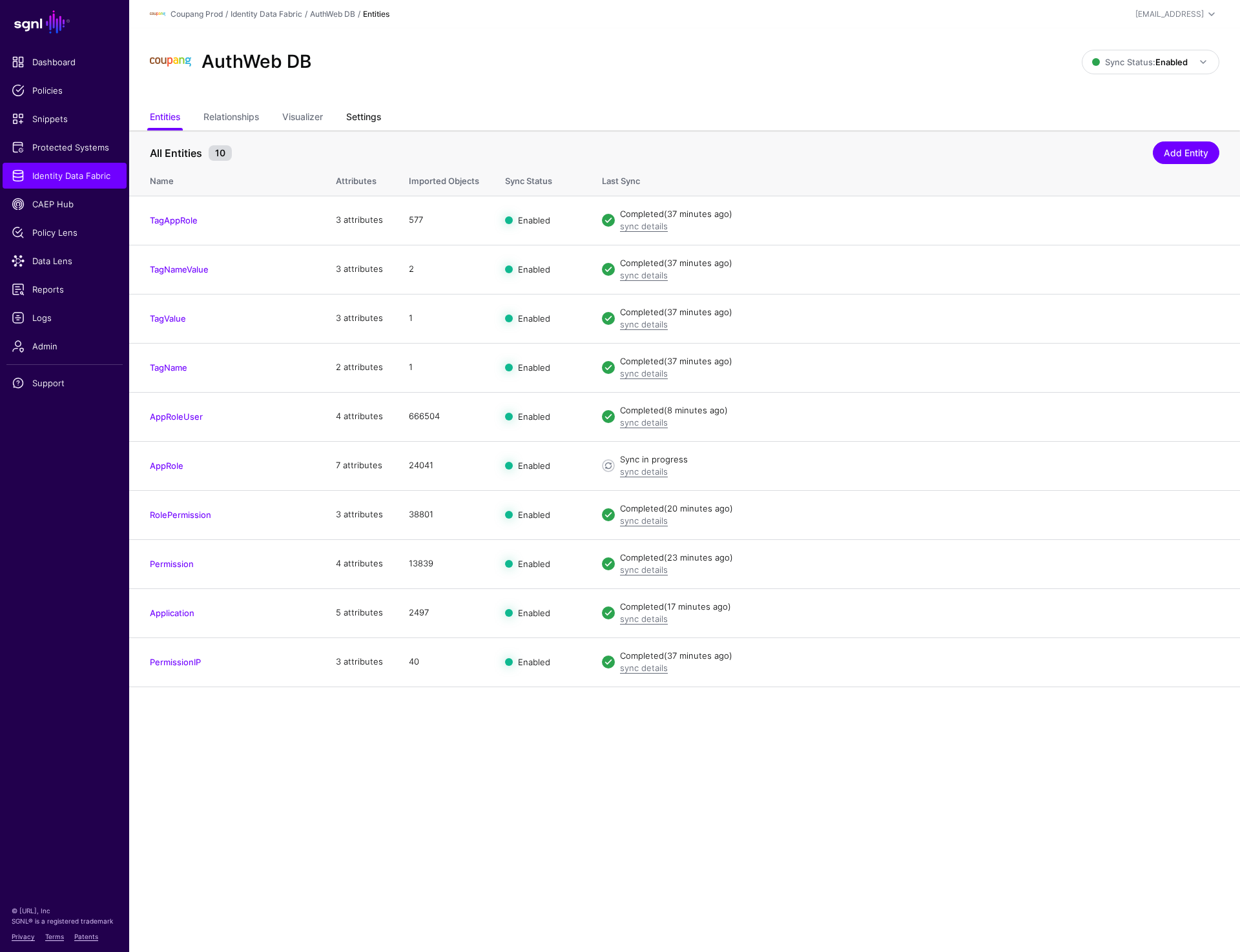
click at [363, 128] on link "Settings" at bounding box center [363, 118] width 35 height 25
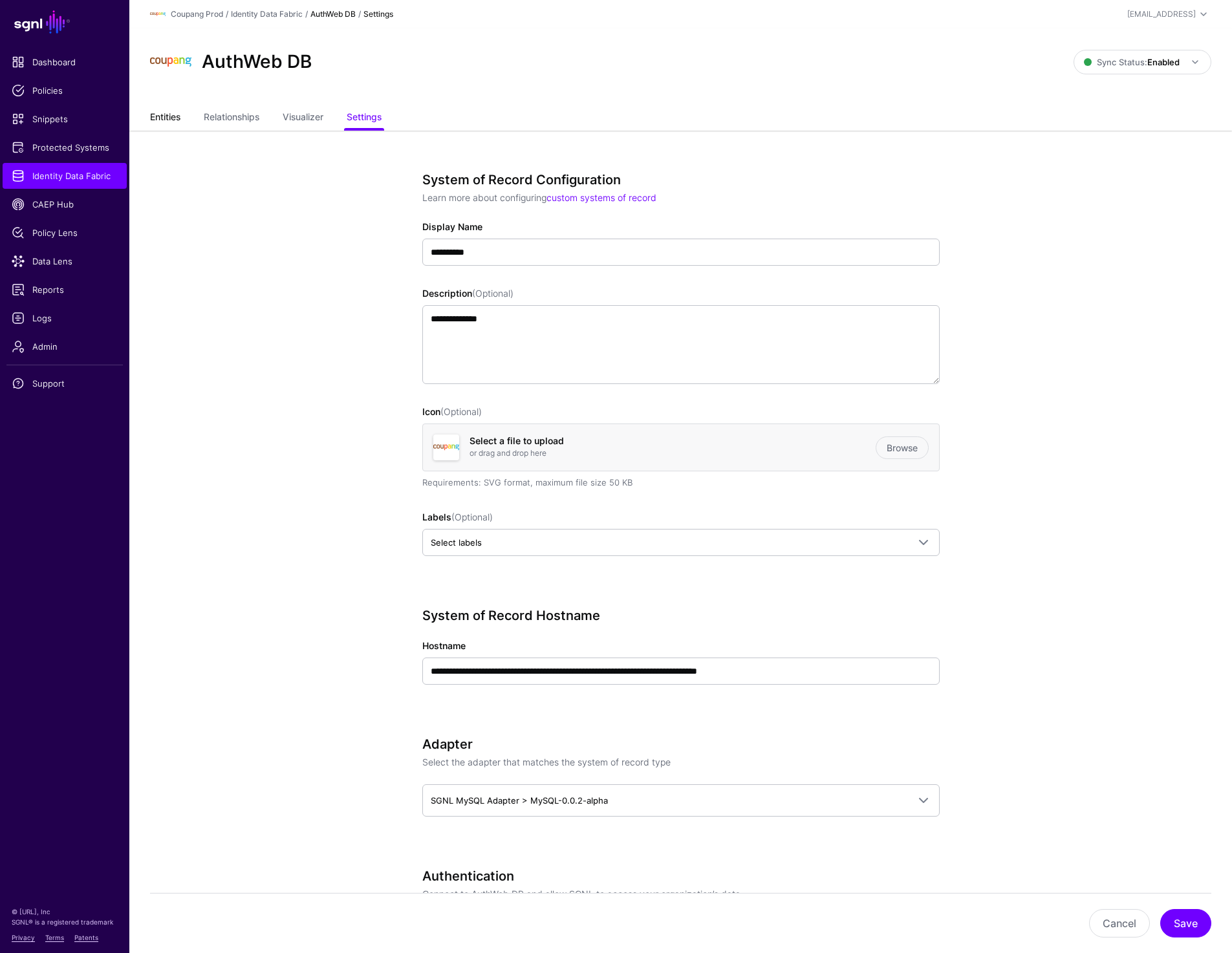
click at [170, 120] on link "Entities" at bounding box center [164, 118] width 30 height 25
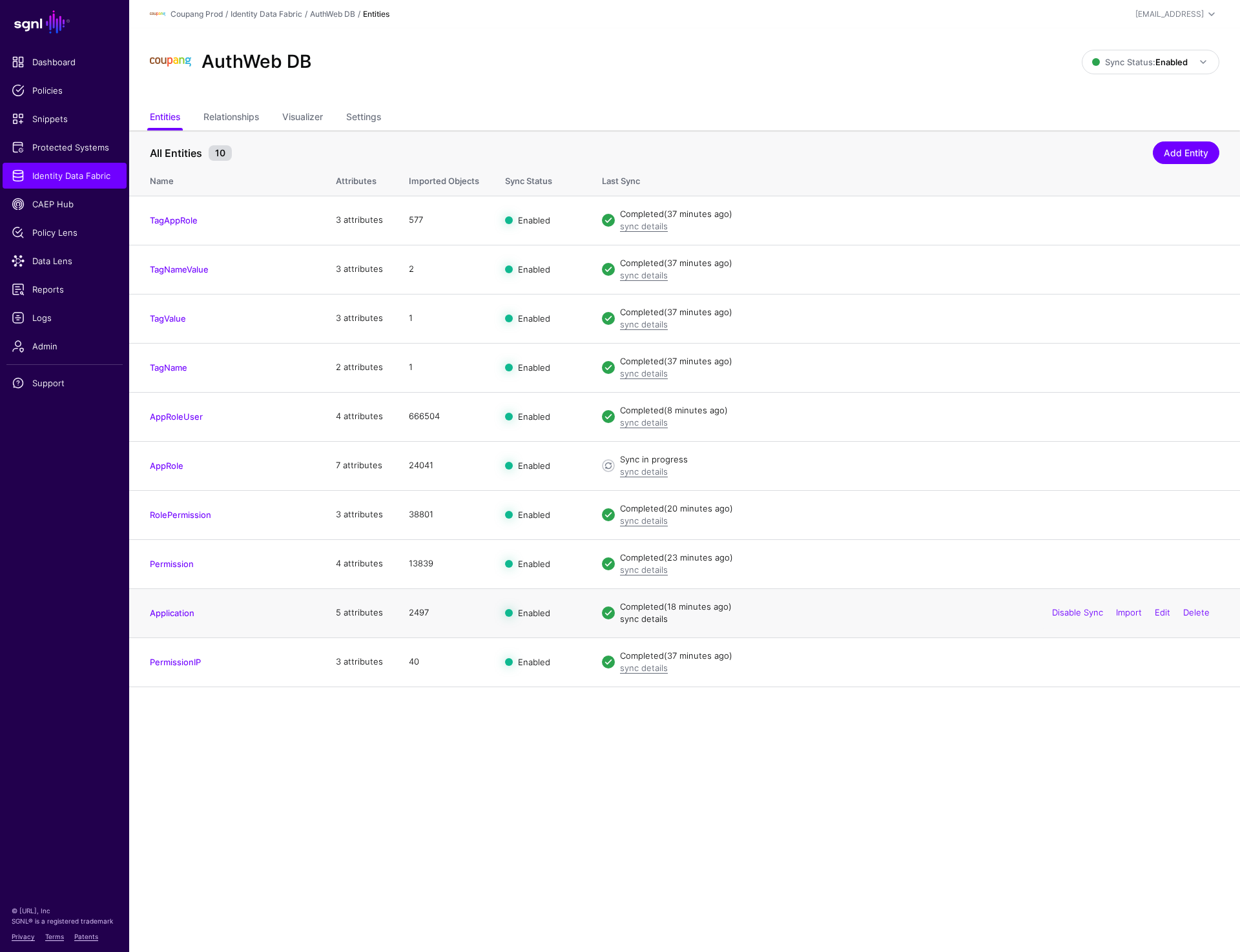
click at [642, 620] on link "sync details" at bounding box center [644, 618] width 48 height 10
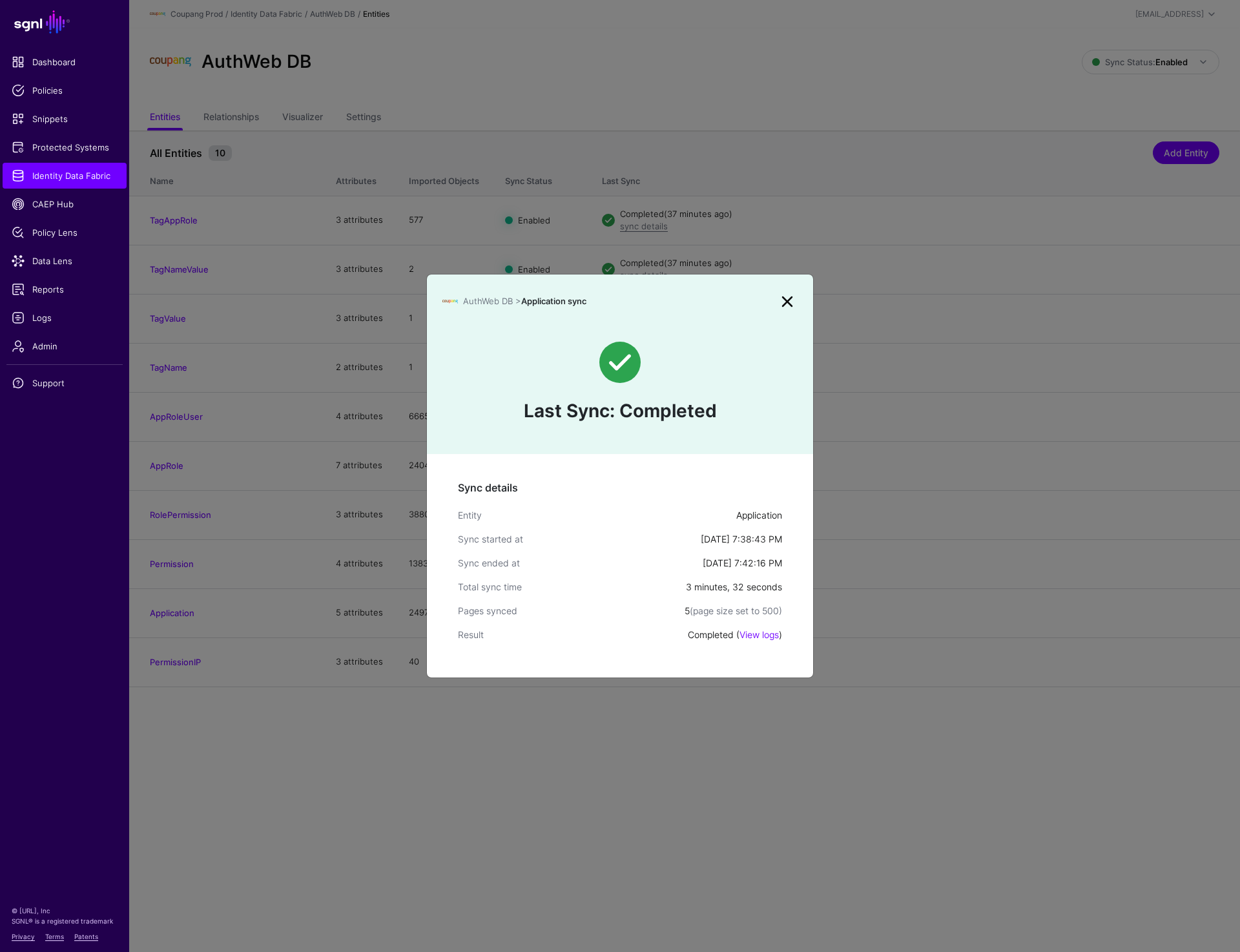
click at [781, 300] on link at bounding box center [787, 301] width 21 height 21
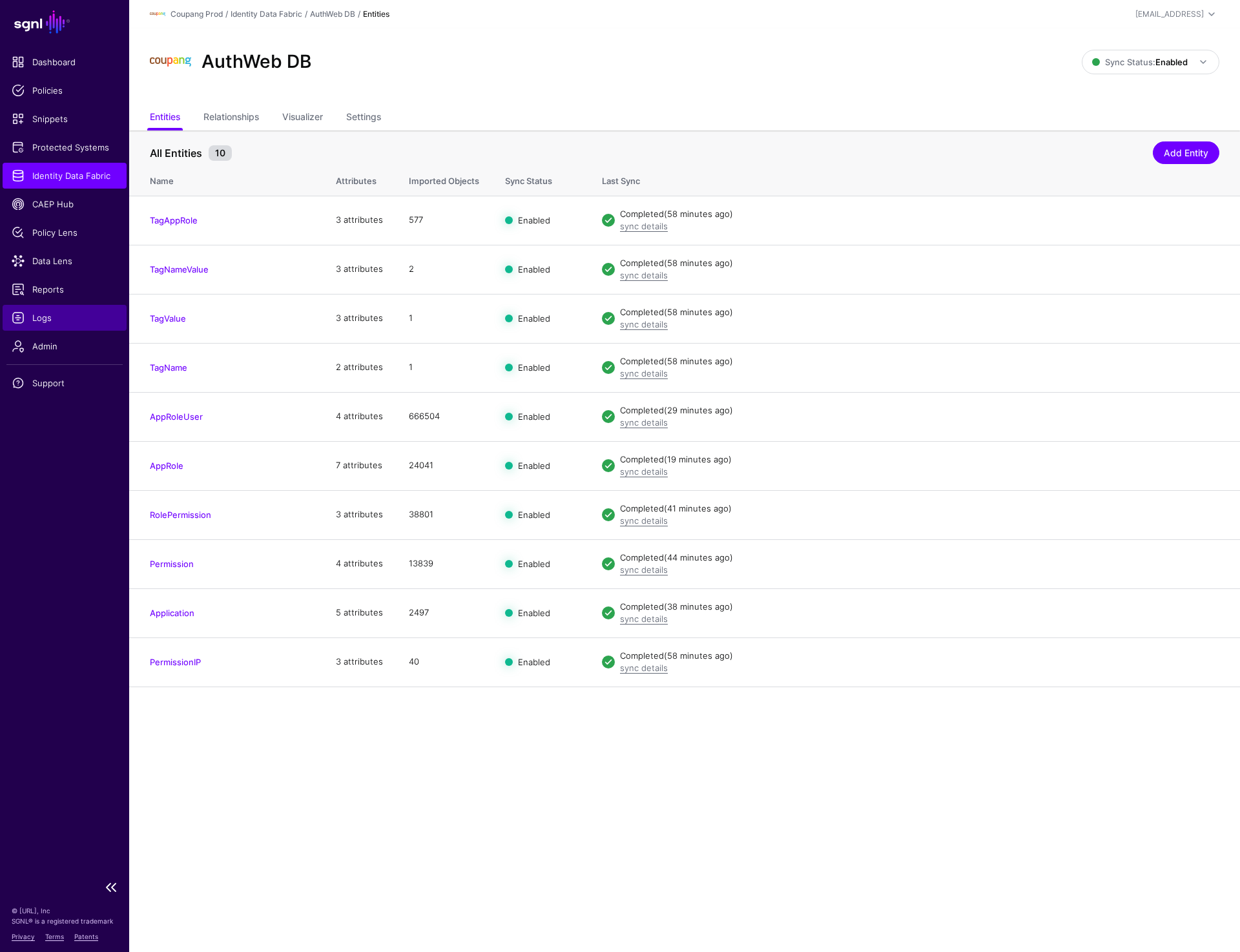
click at [43, 317] on span "Logs" at bounding box center [64, 317] width 106 height 13
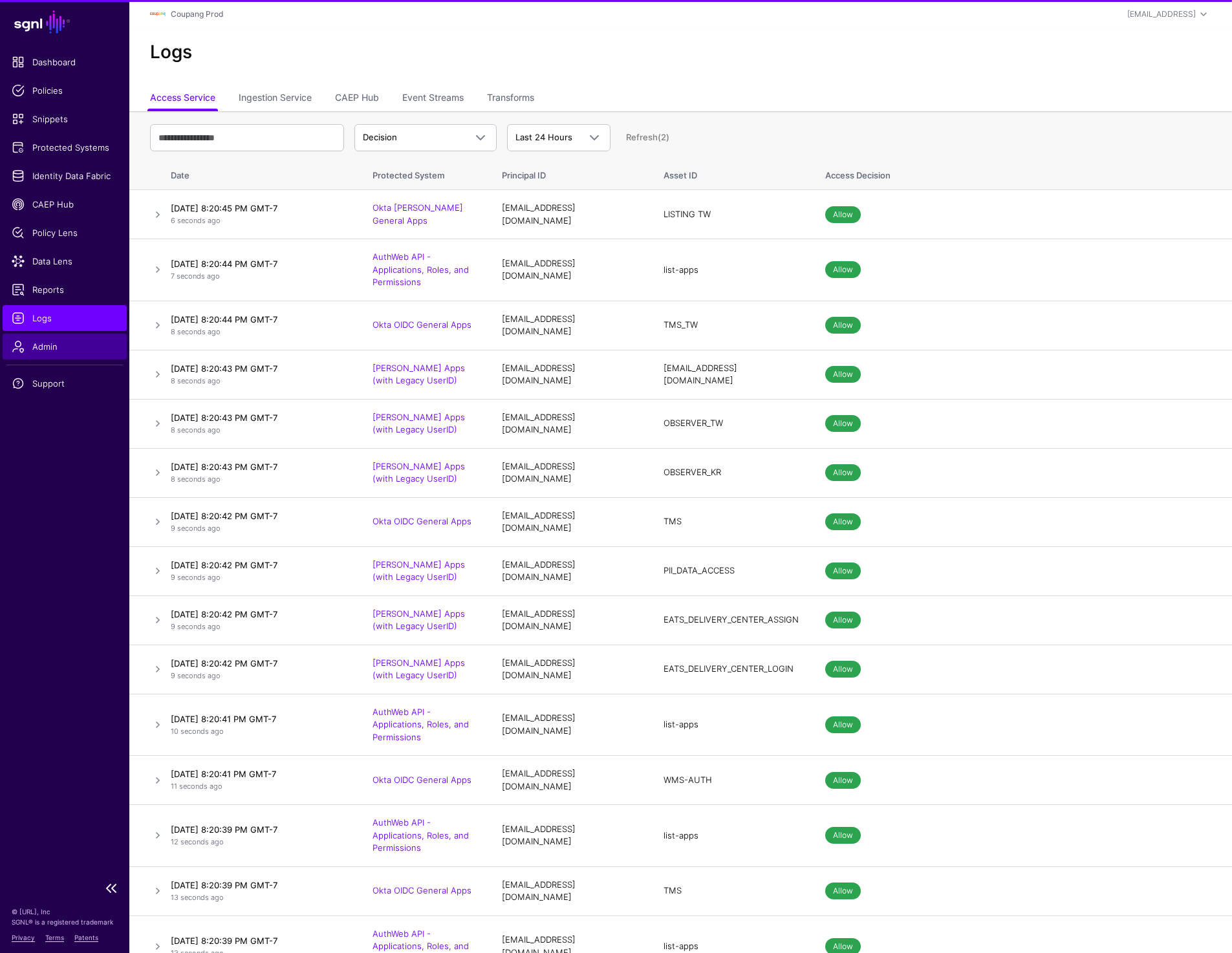
click at [42, 346] on span "Admin" at bounding box center [64, 346] width 106 height 13
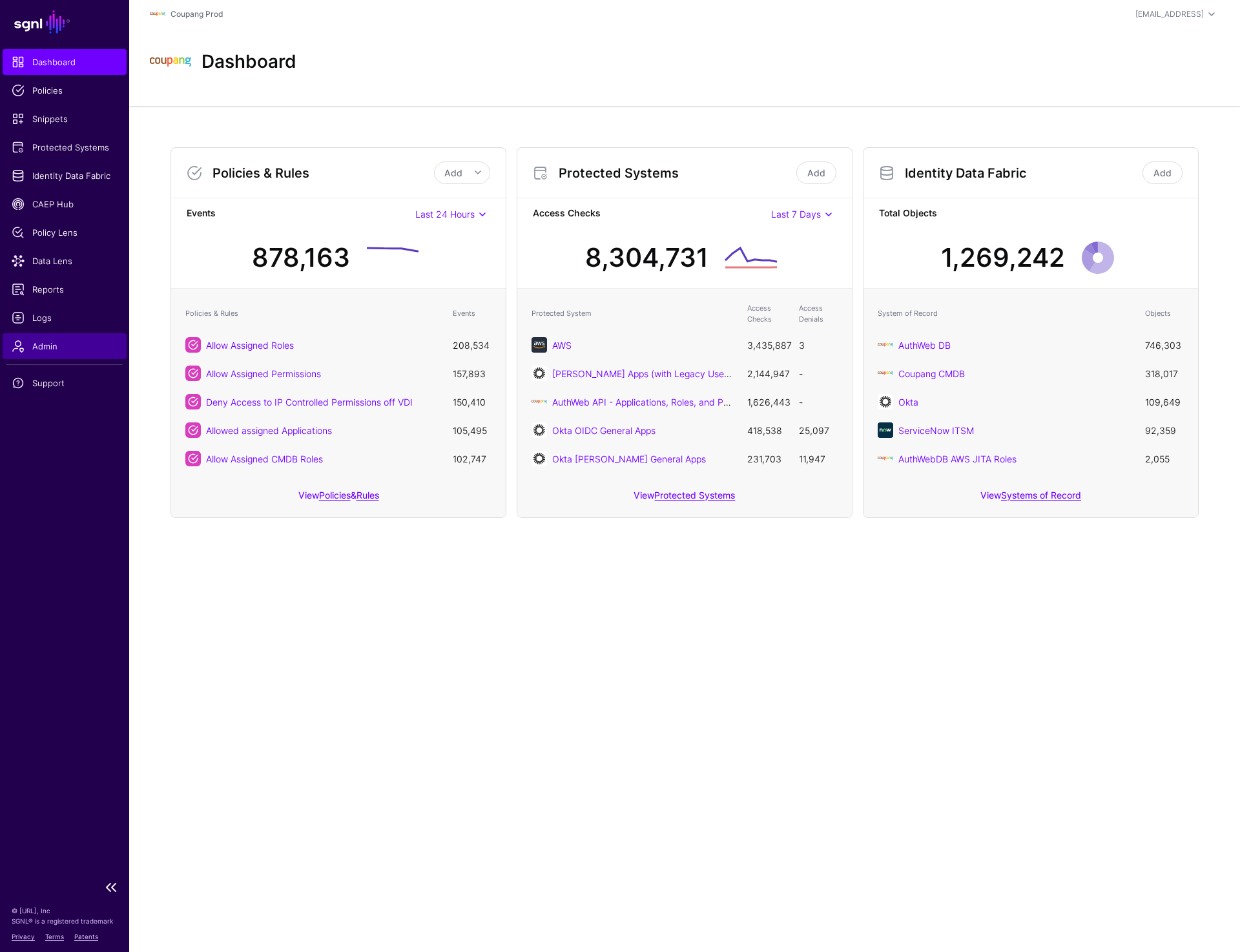
click at [54, 343] on span "Admin" at bounding box center [64, 346] width 106 height 13
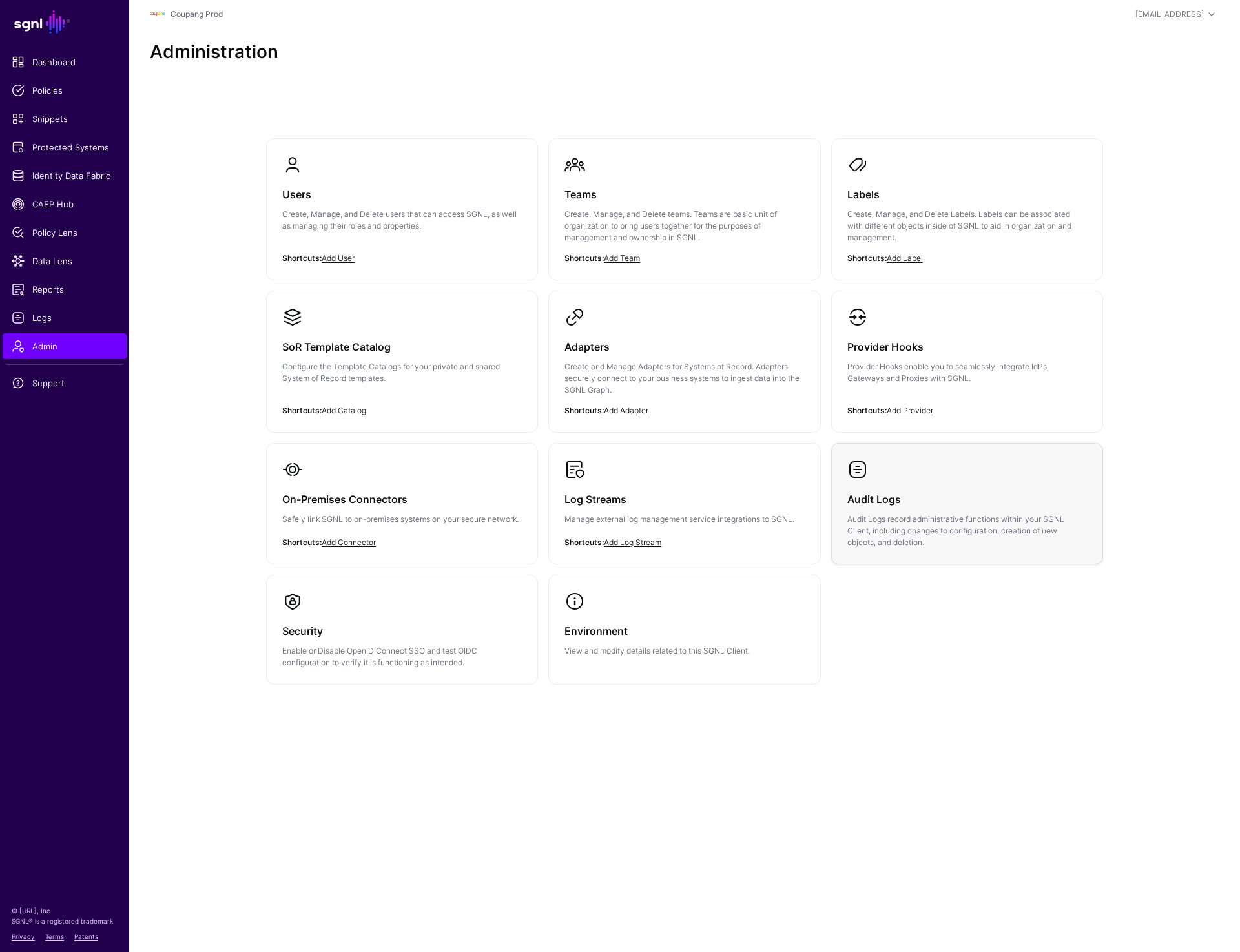
click at [909, 484] on div "Audit Logs Audit Logs record administrative functions within your SGNL Client, …" at bounding box center [967, 514] width 240 height 69
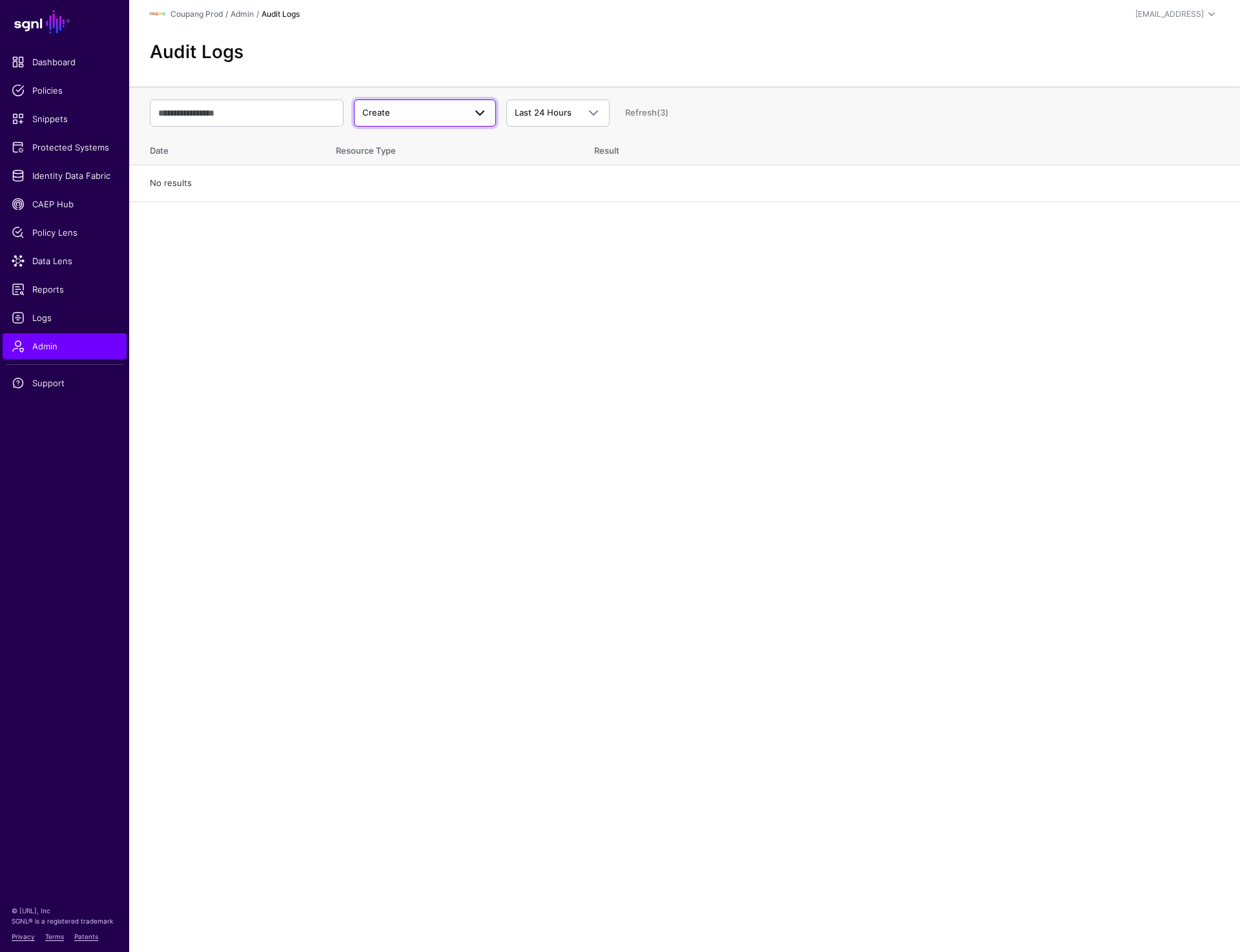
click at [425, 118] on span "Create" at bounding box center [413, 113] width 102 height 13
click at [405, 155] on button "Update" at bounding box center [425, 163] width 142 height 21
click at [415, 107] on span "Update" at bounding box center [413, 113] width 102 height 13
click at [406, 176] on button "Delete" at bounding box center [425, 184] width 142 height 21
click at [418, 111] on span "Delete" at bounding box center [413, 113] width 102 height 13
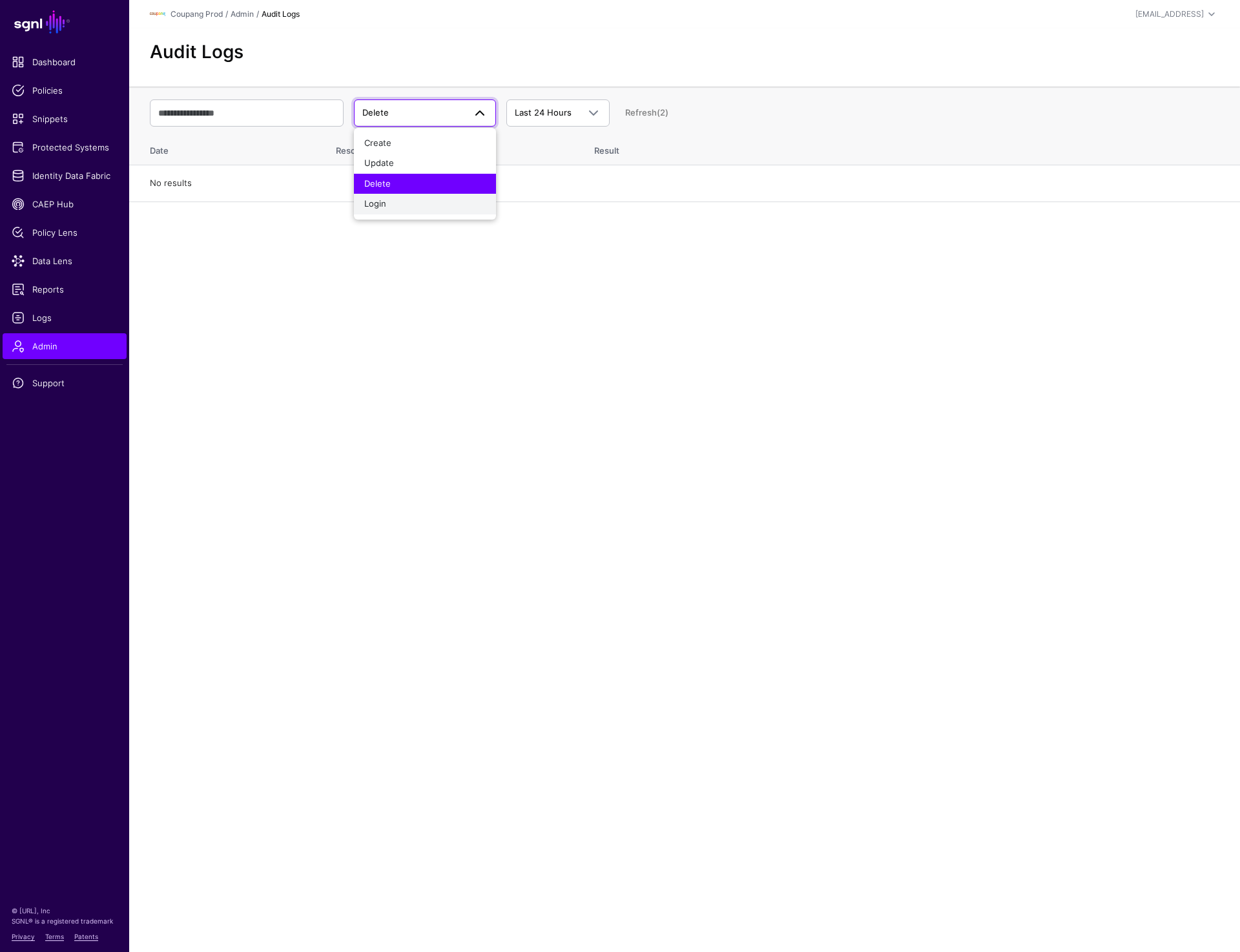
click at [395, 198] on div "Login" at bounding box center [425, 204] width 122 height 13
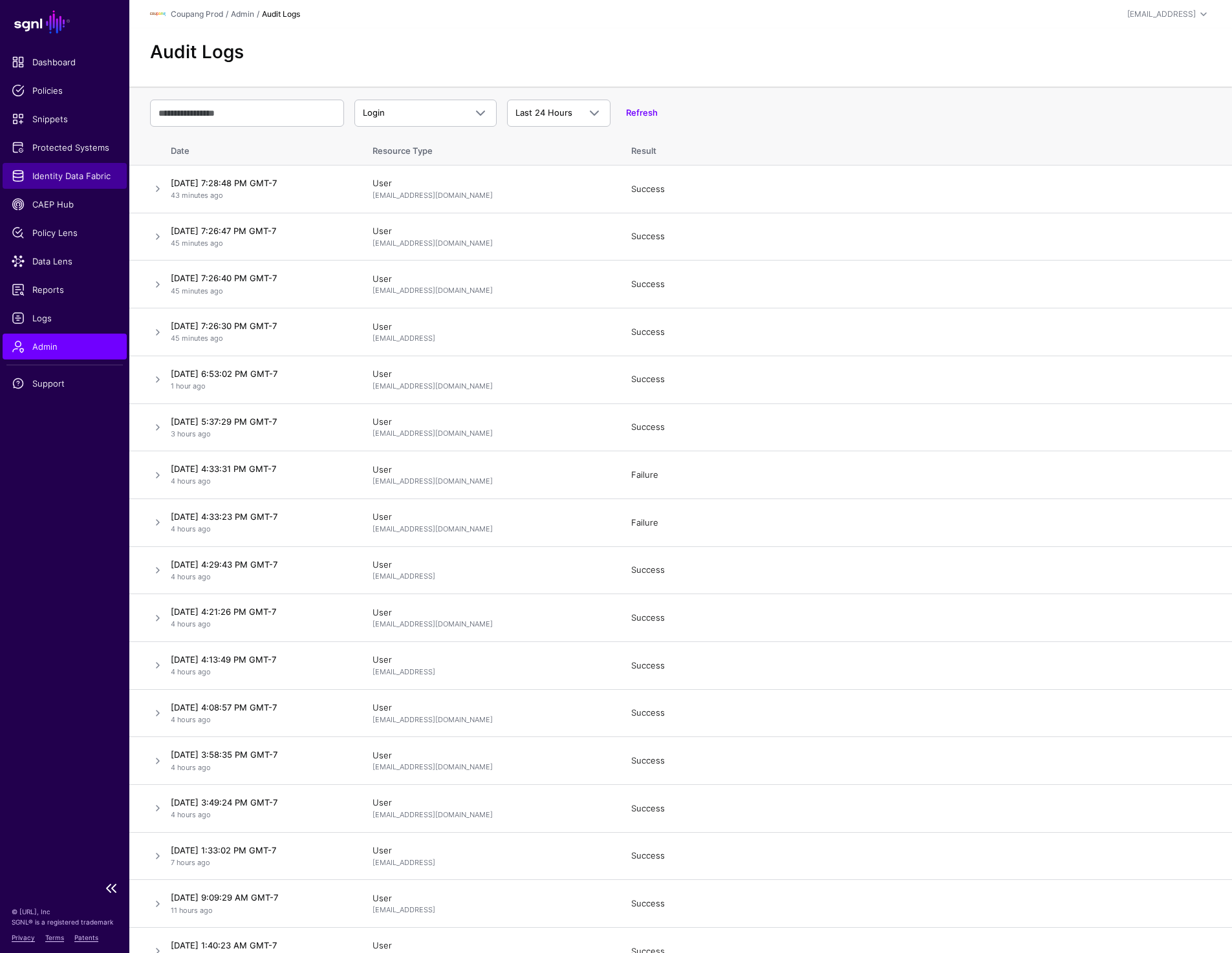
click at [40, 181] on span "Identity Data Fabric" at bounding box center [64, 175] width 106 height 13
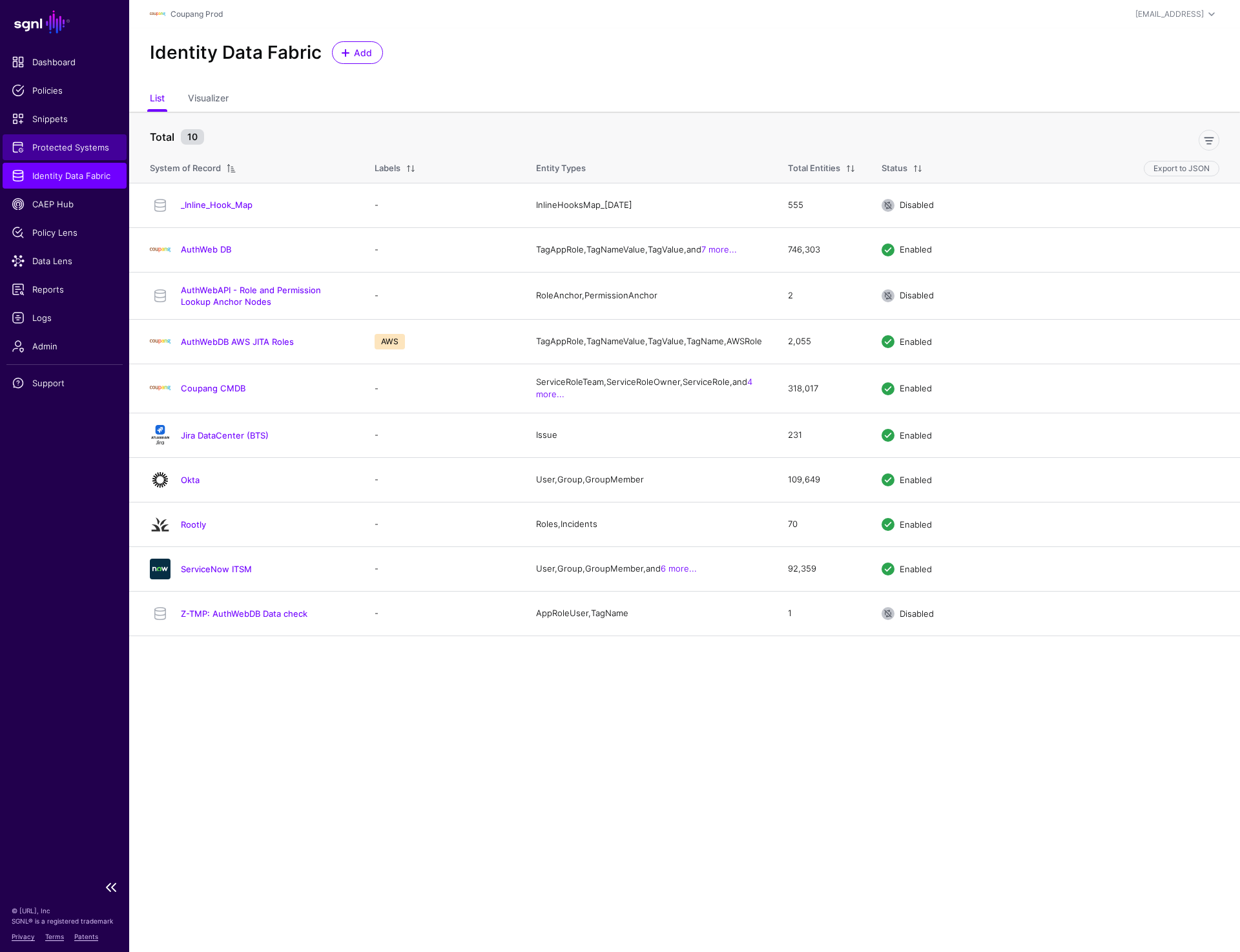
click at [68, 149] on span "Protected Systems" at bounding box center [64, 147] width 106 height 13
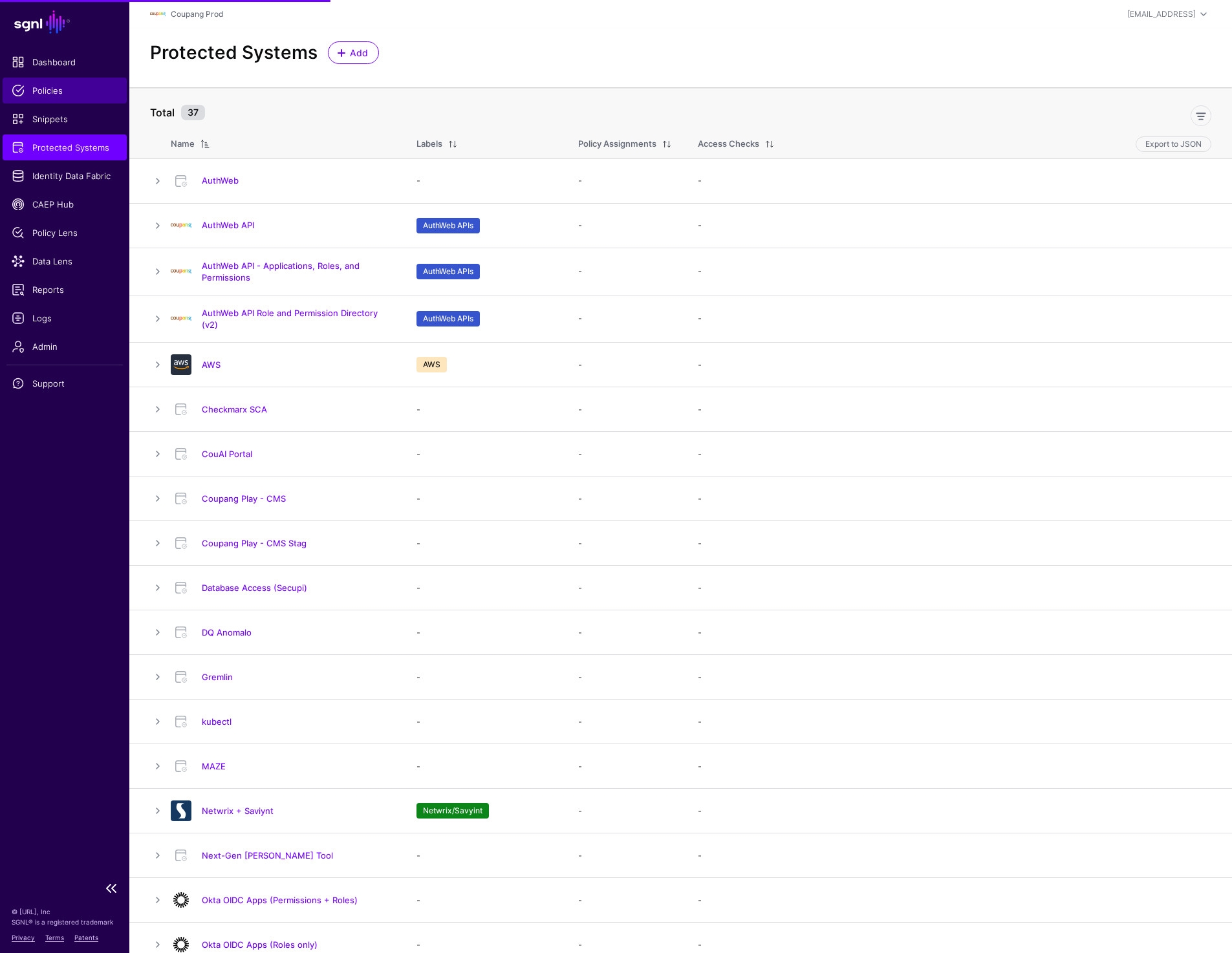
click at [57, 94] on span "Policies" at bounding box center [64, 90] width 106 height 13
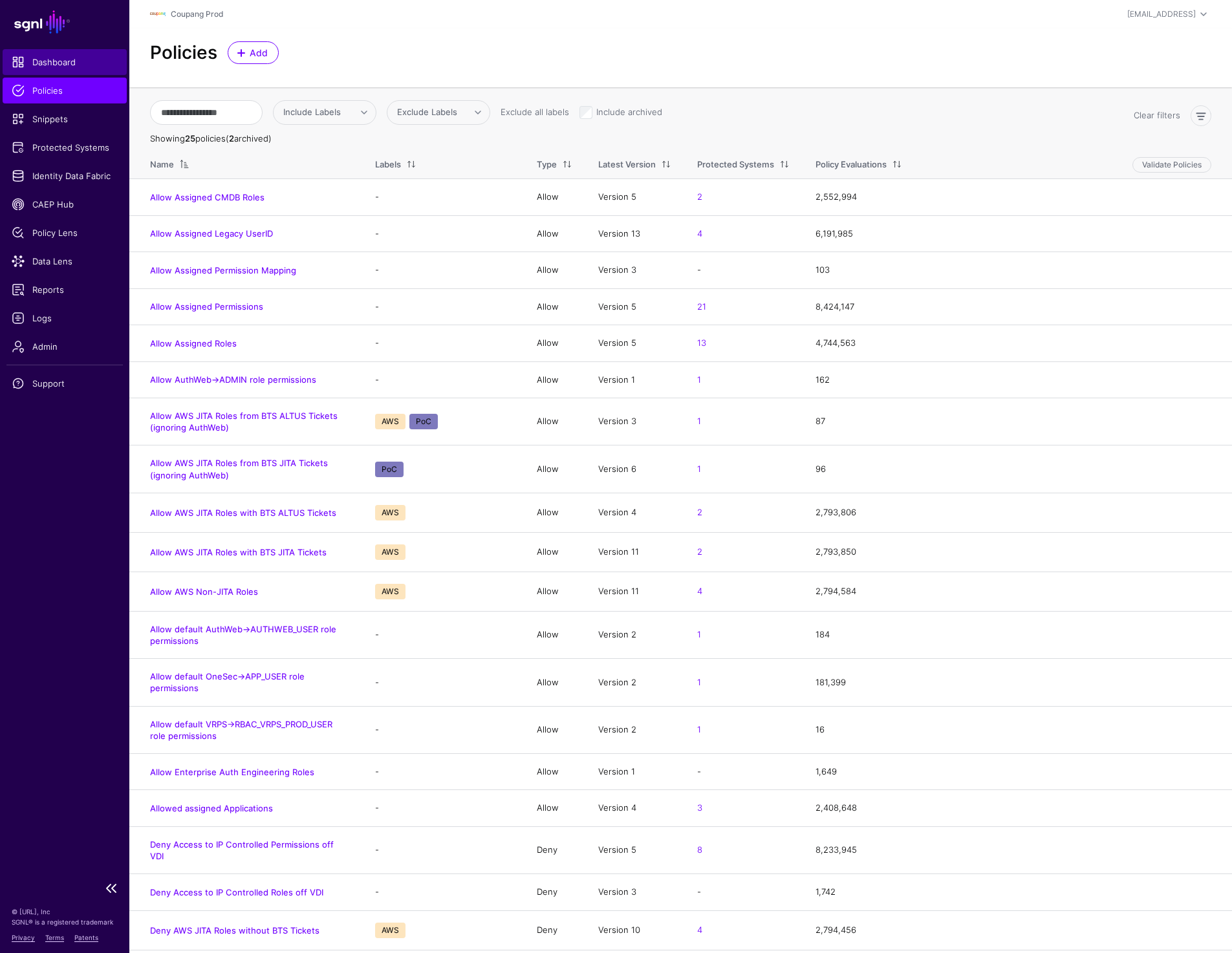
click at [53, 65] on span "Dashboard" at bounding box center [64, 61] width 106 height 13
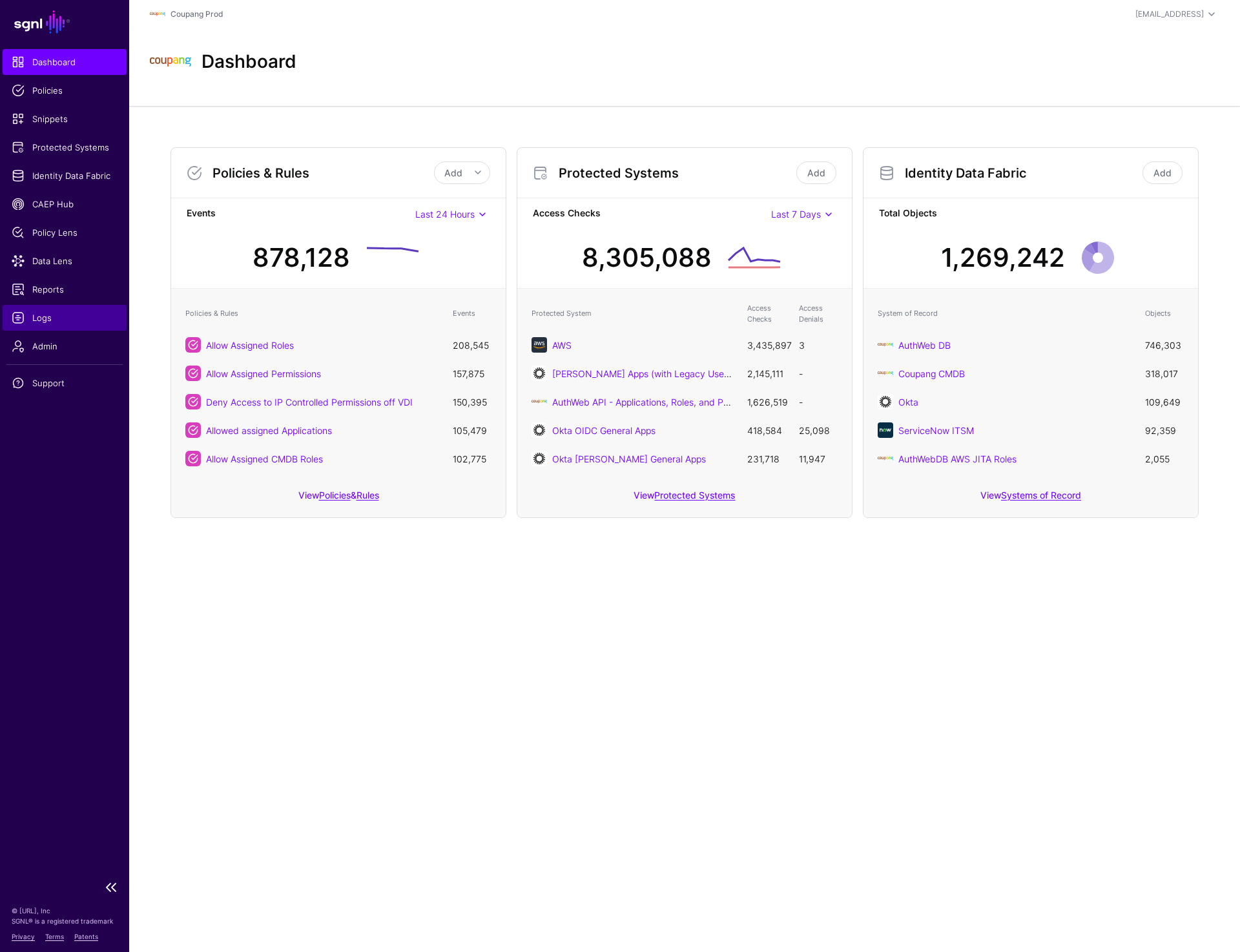
click at [29, 322] on span "Logs" at bounding box center [64, 317] width 106 height 13
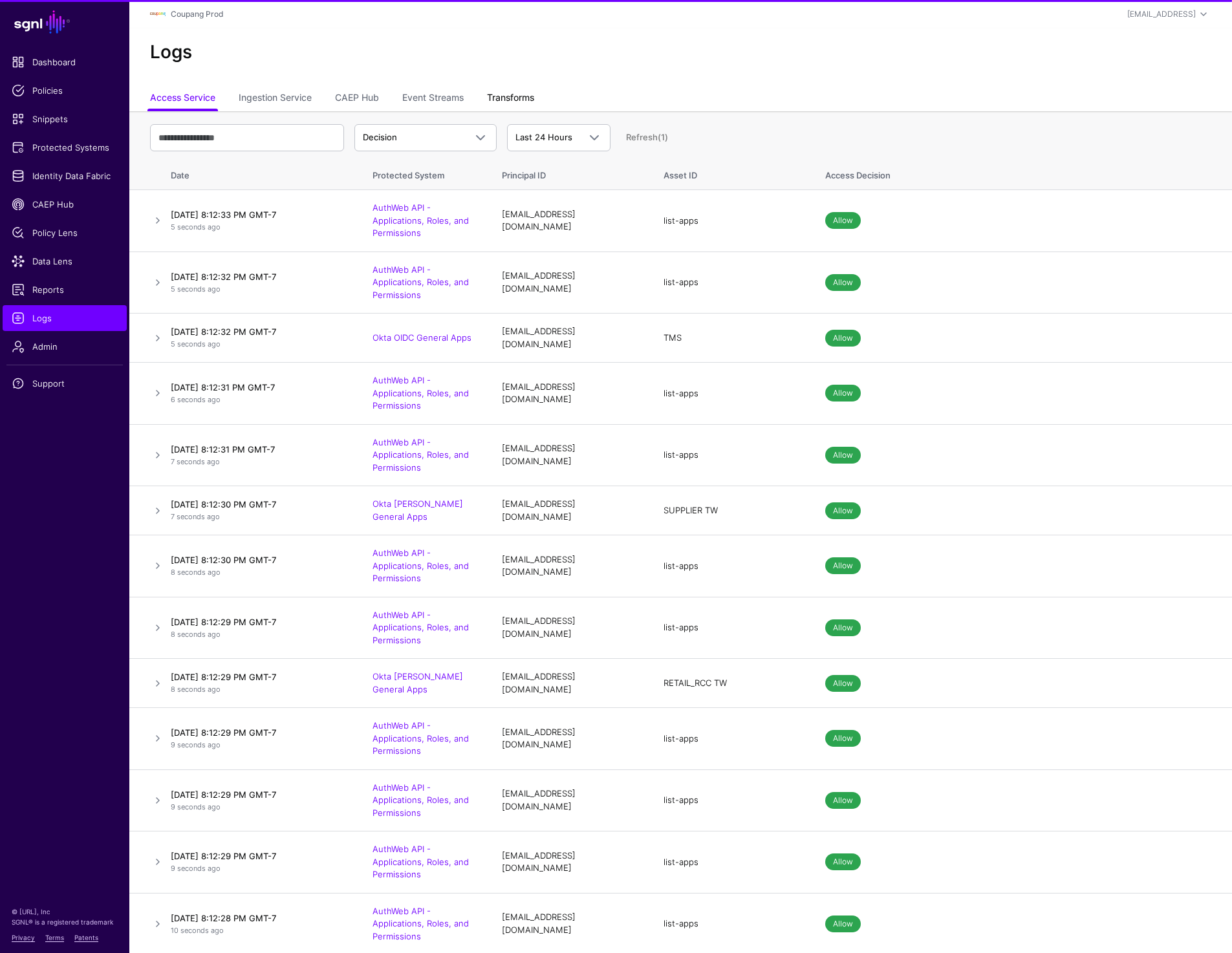
click at [515, 91] on link "Transforms" at bounding box center [510, 99] width 47 height 25
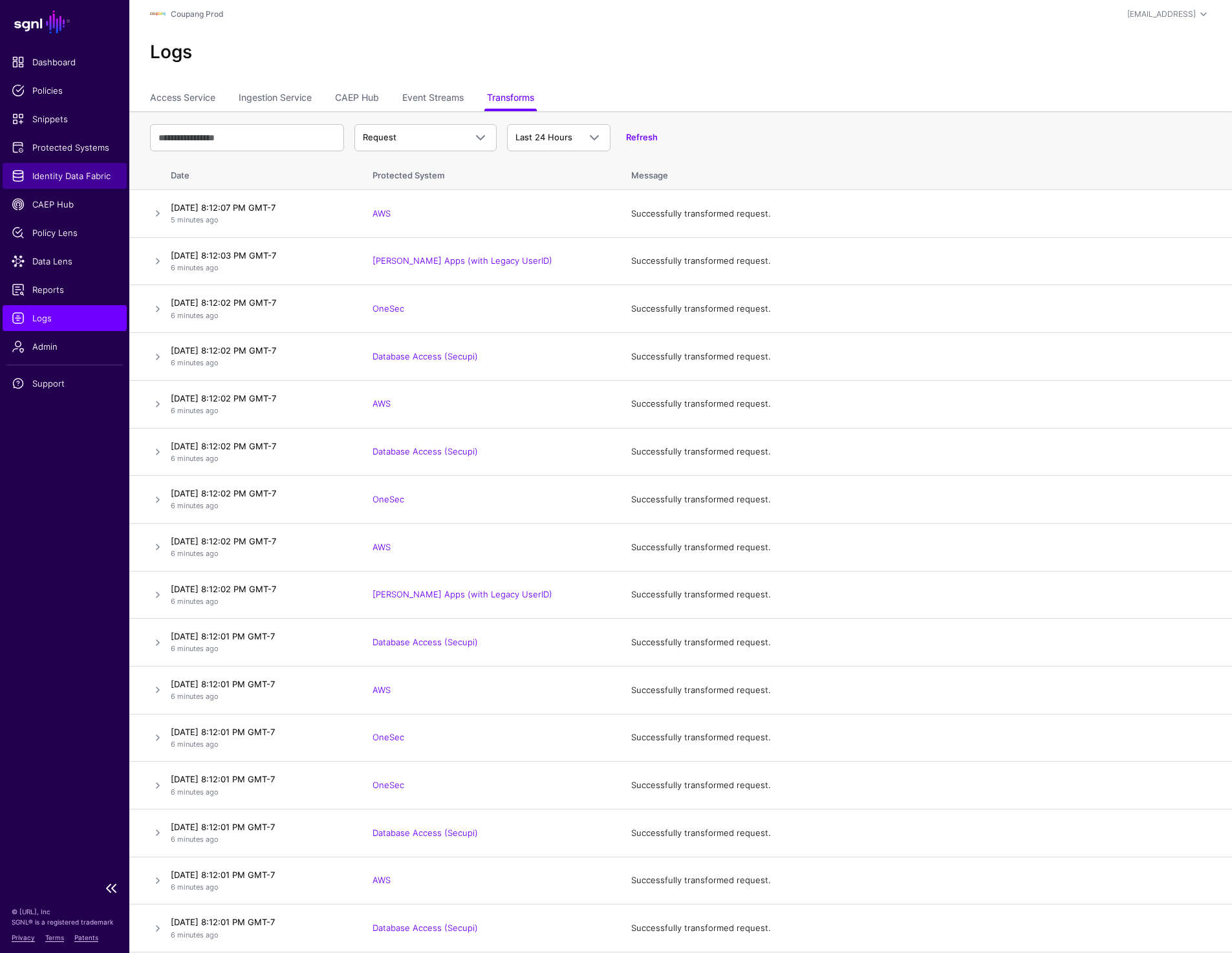
click at [90, 175] on span "Identity Data Fabric" at bounding box center [64, 175] width 106 height 13
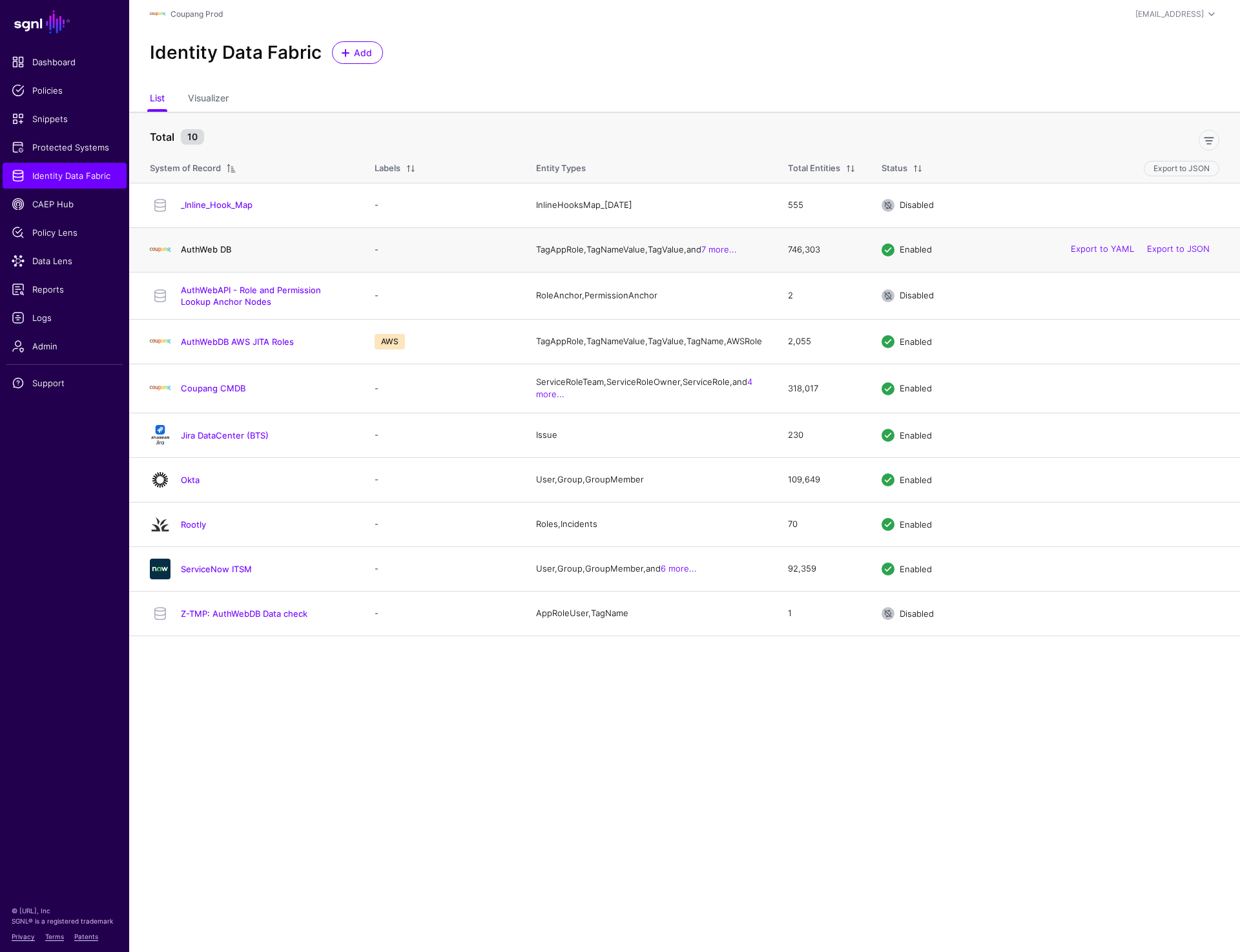
click at [220, 250] on link "AuthWeb DB" at bounding box center [206, 249] width 50 height 10
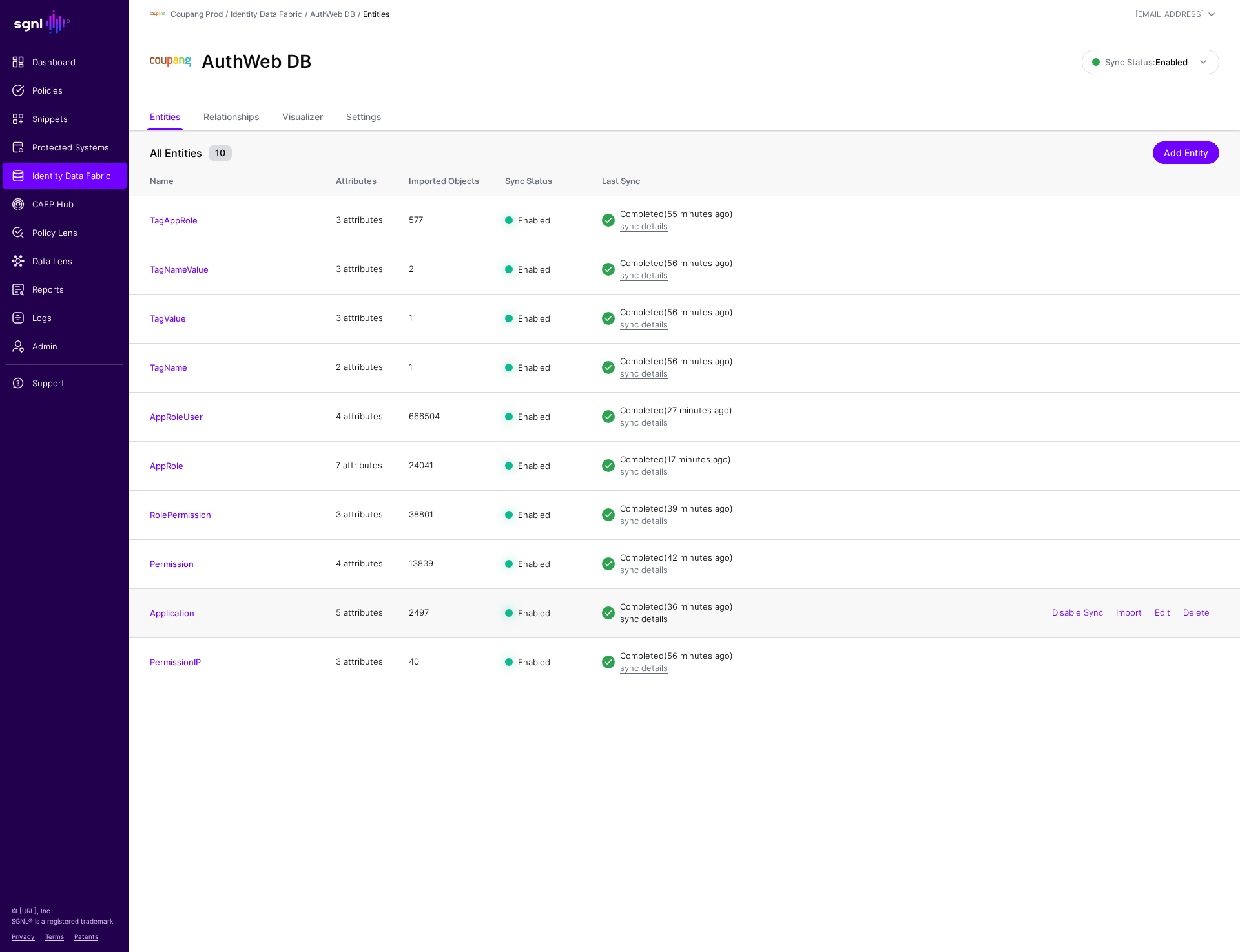
click at [658, 620] on link "sync details" at bounding box center [644, 618] width 48 height 10
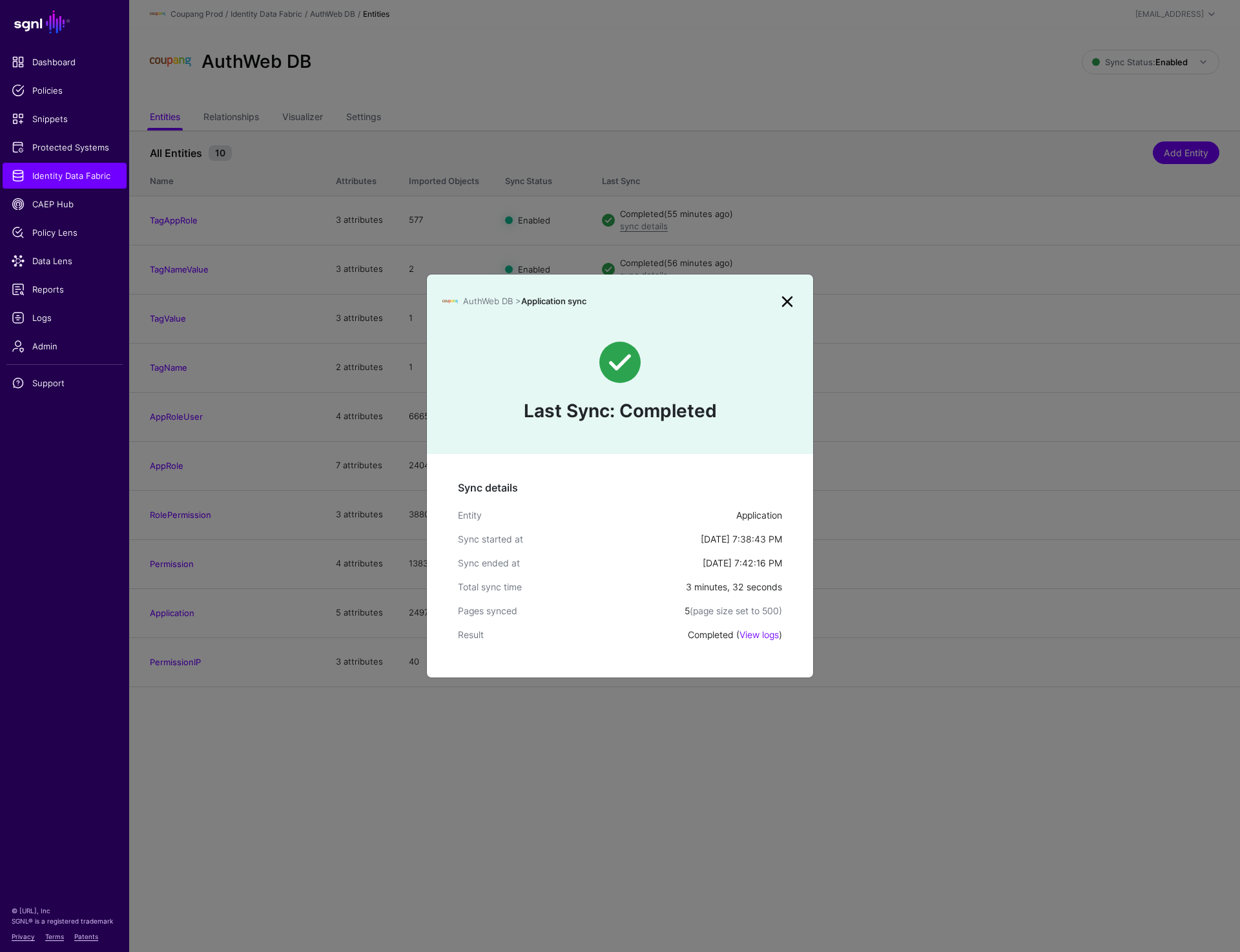
click at [791, 290] on div "AuthWeb DB > Application sync" at bounding box center [620, 293] width 386 height 37
click at [783, 301] on link at bounding box center [787, 301] width 21 height 21
